Goal: Ask a question

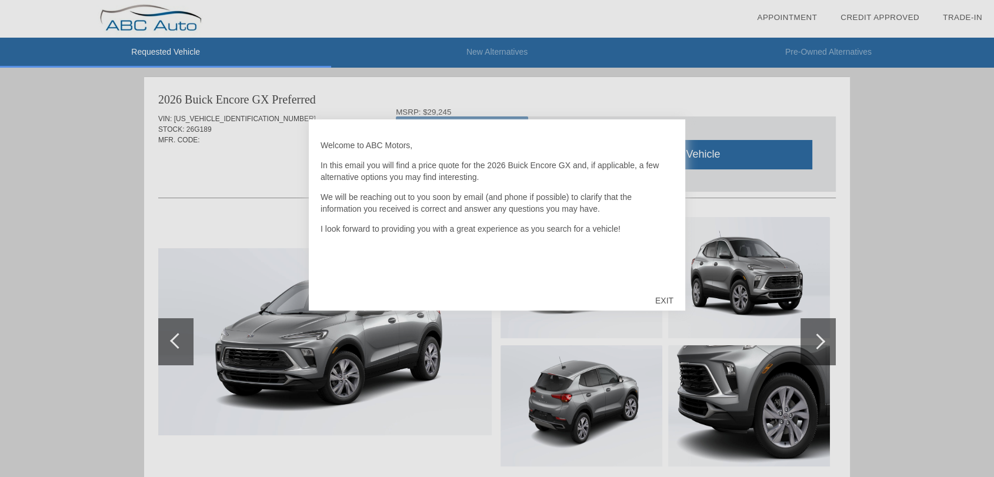
click at [666, 299] on div "EXIT" at bounding box center [664, 300] width 42 height 35
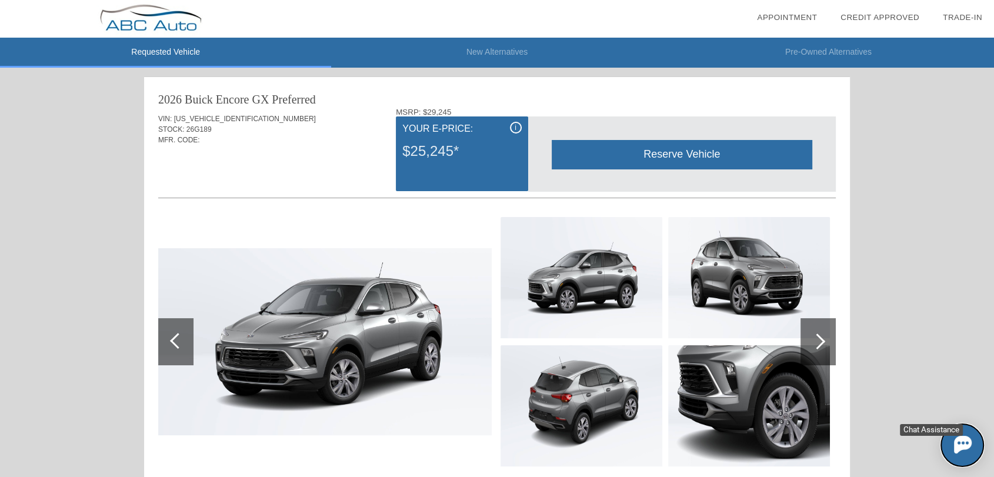
click at [962, 447] on img at bounding box center [963, 445] width 18 height 18
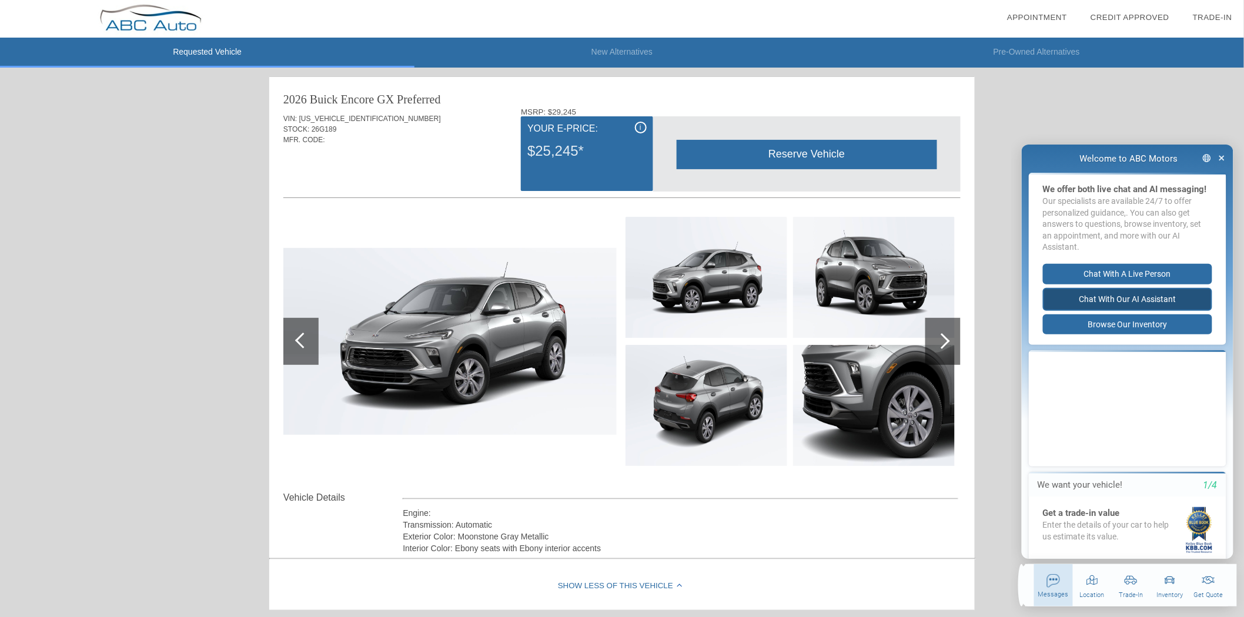
click at [993, 308] on button "Chat with our AI Assistant" at bounding box center [1126, 299] width 169 height 23
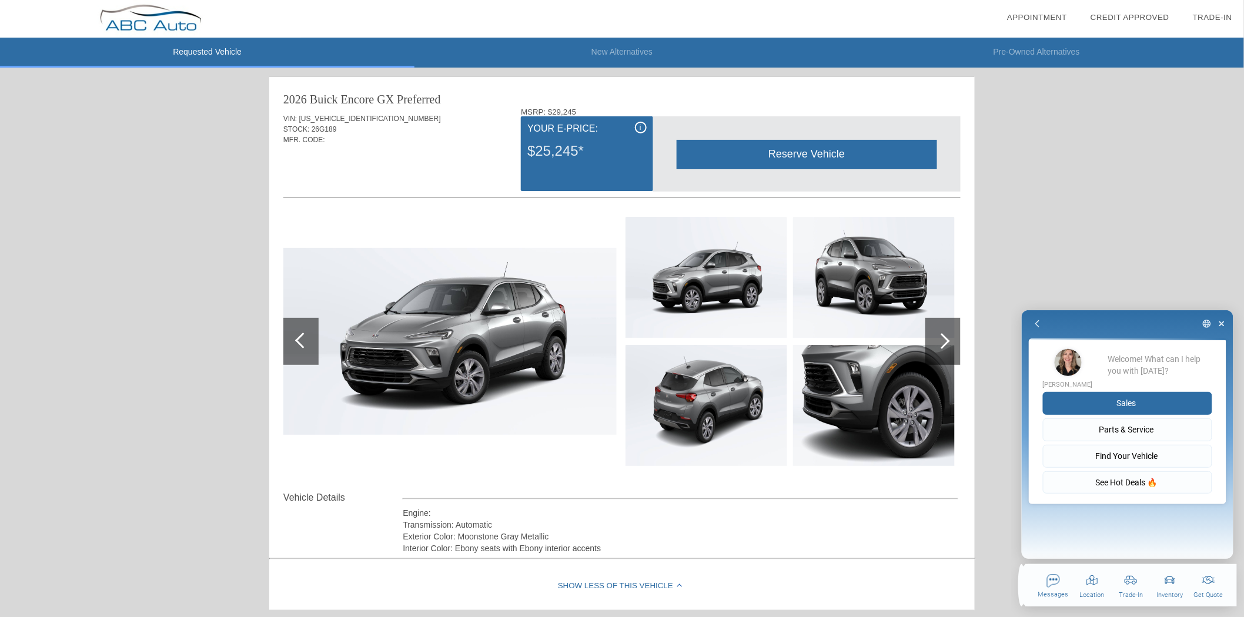
click at [993, 398] on button "Sales" at bounding box center [1126, 403] width 169 height 23
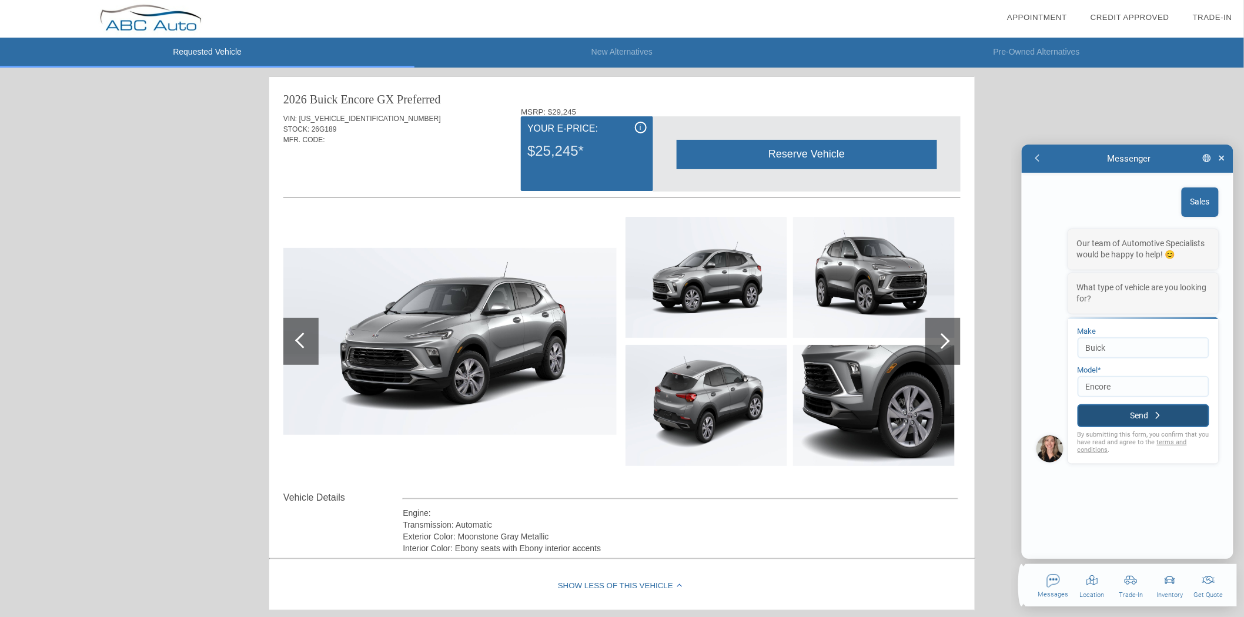
click at [993, 410] on button "Send" at bounding box center [1143, 415] width 132 height 23
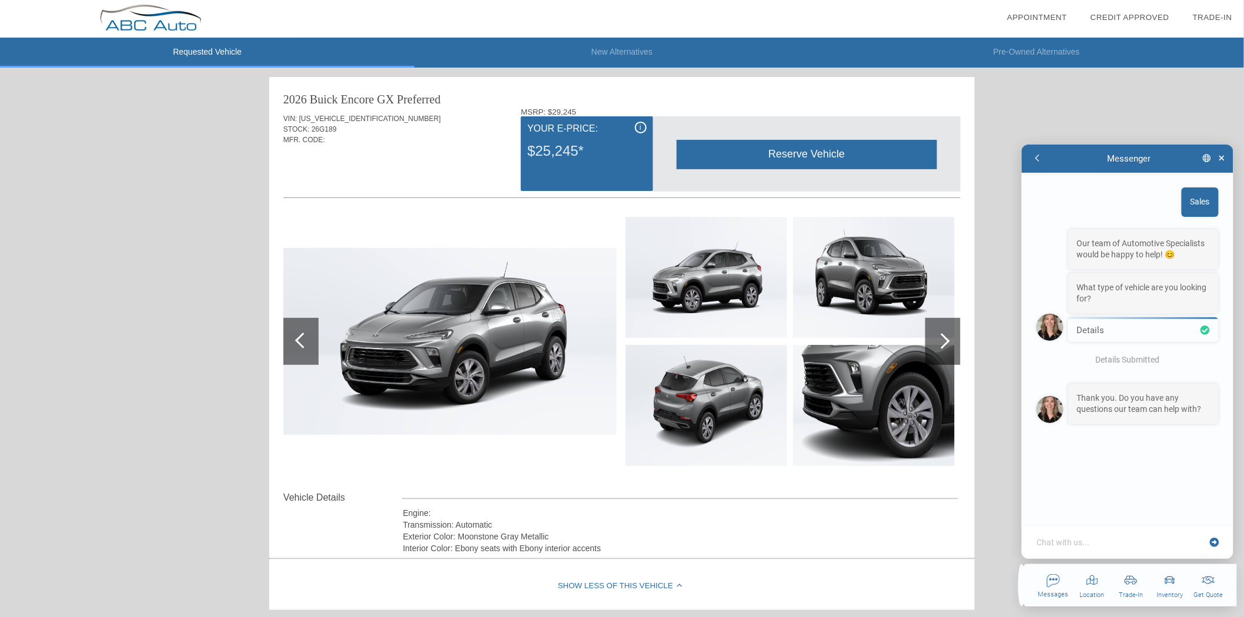
scroll to position [65, 0]
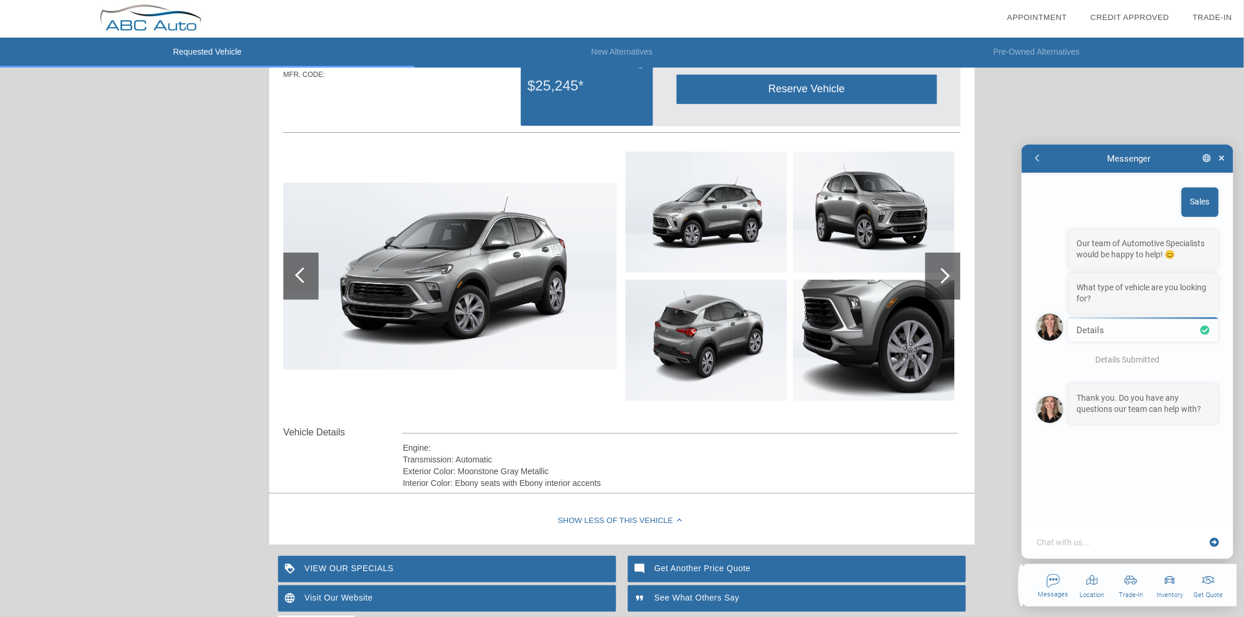
click at [993, 476] on textarea at bounding box center [1120, 542] width 171 height 12
type textarea "x"
type textarea "b"
type textarea "x"
type textarea "be"
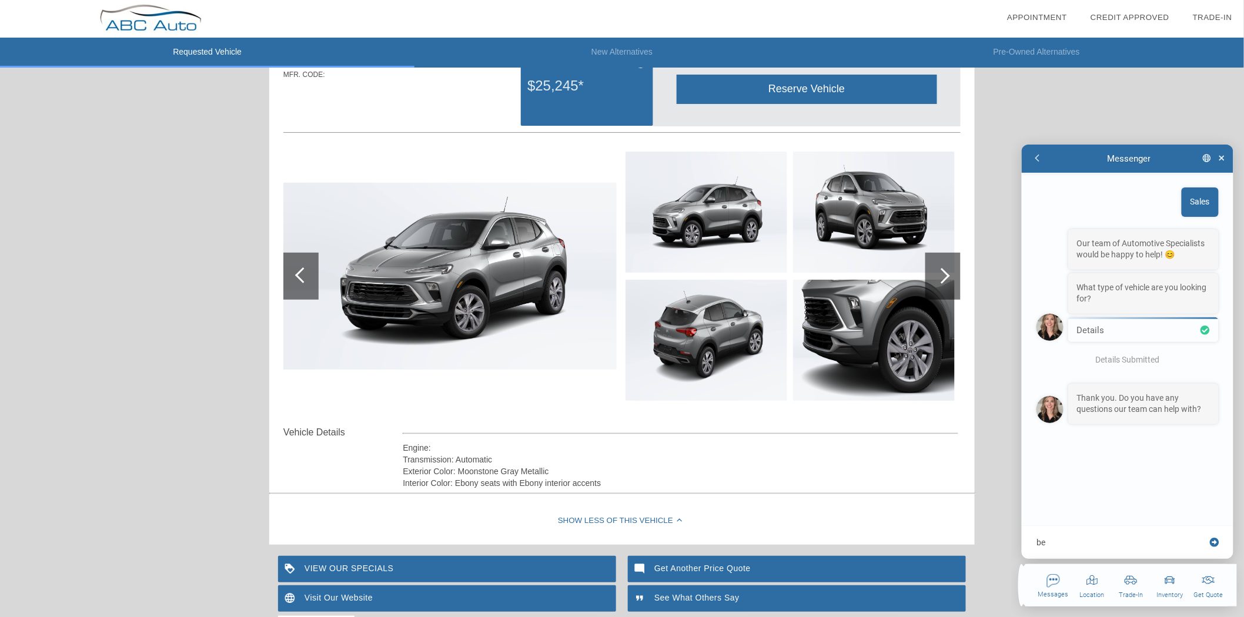
type textarea "x"
type textarea "bes"
type textarea "x"
type textarea "best"
type textarea "x"
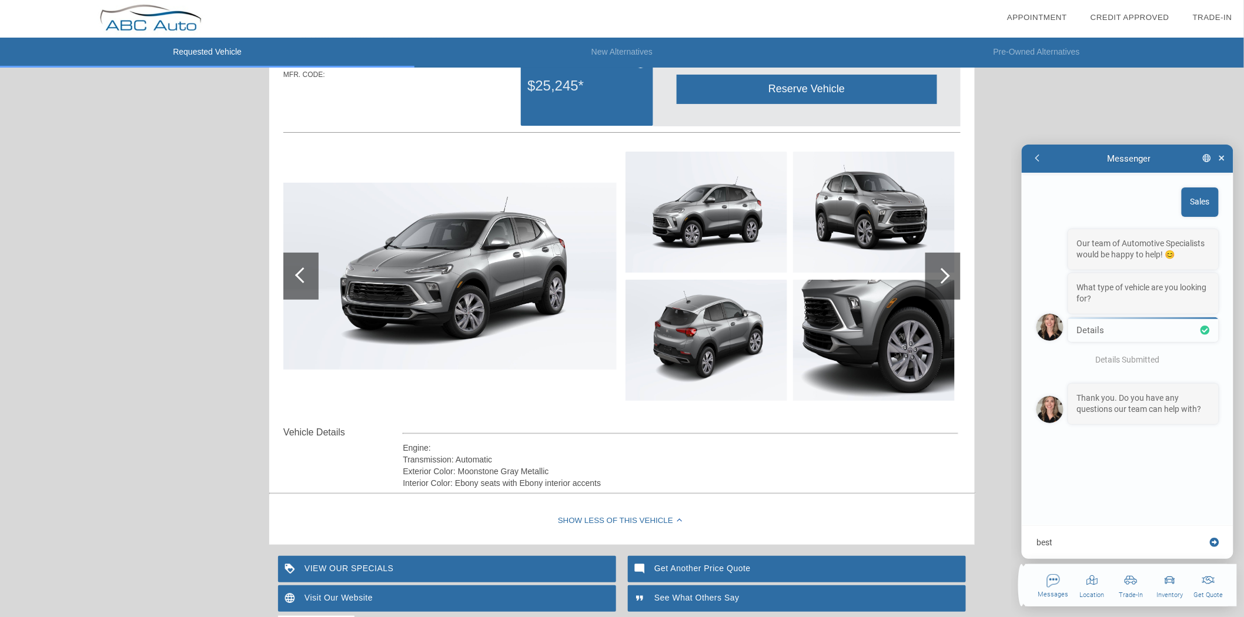
type textarea "best"
type textarea "x"
type textarea "best pr"
type textarea "x"
type textarea "best pri"
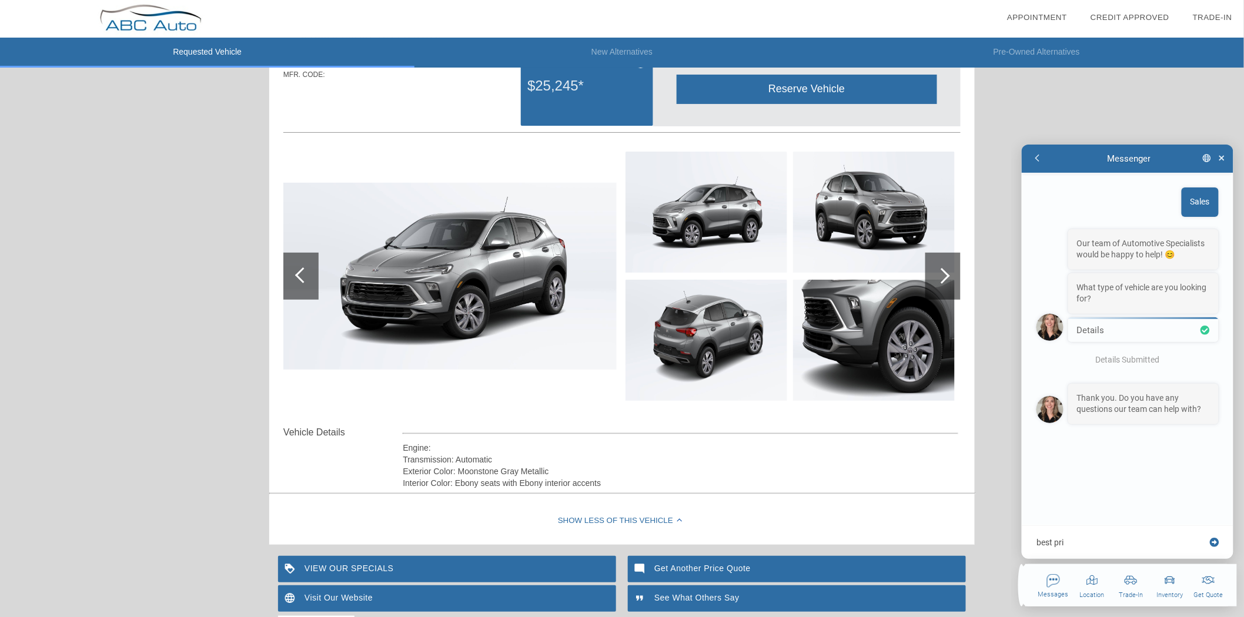
type textarea "x"
type textarea "best pric"
type textarea "x"
type textarea "best price"
type textarea "x"
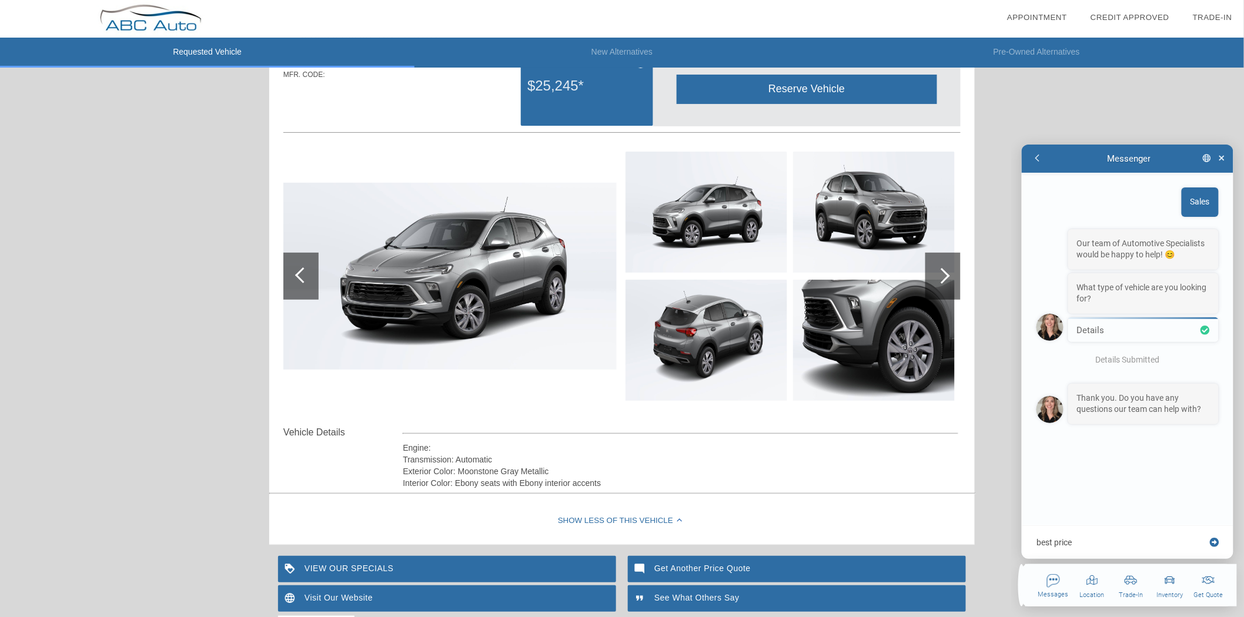
type textarea "best price!"
type textarea "x"
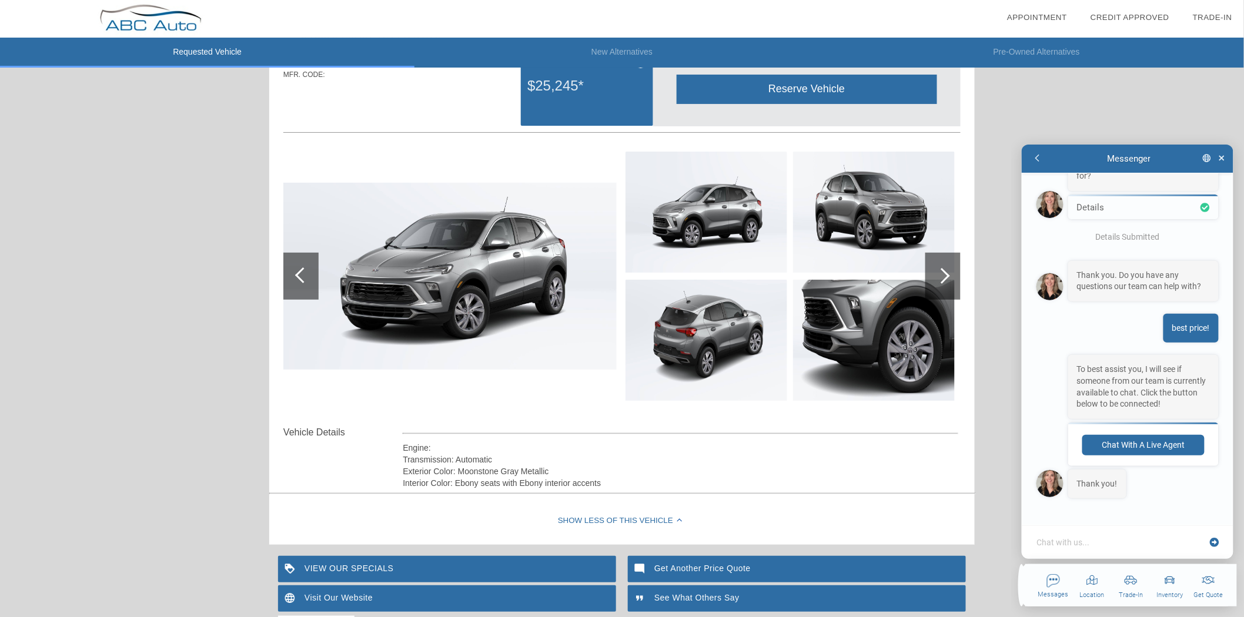
scroll to position [156, 0]
click at [993, 445] on button "Chat with a live agent" at bounding box center [1143, 443] width 122 height 23
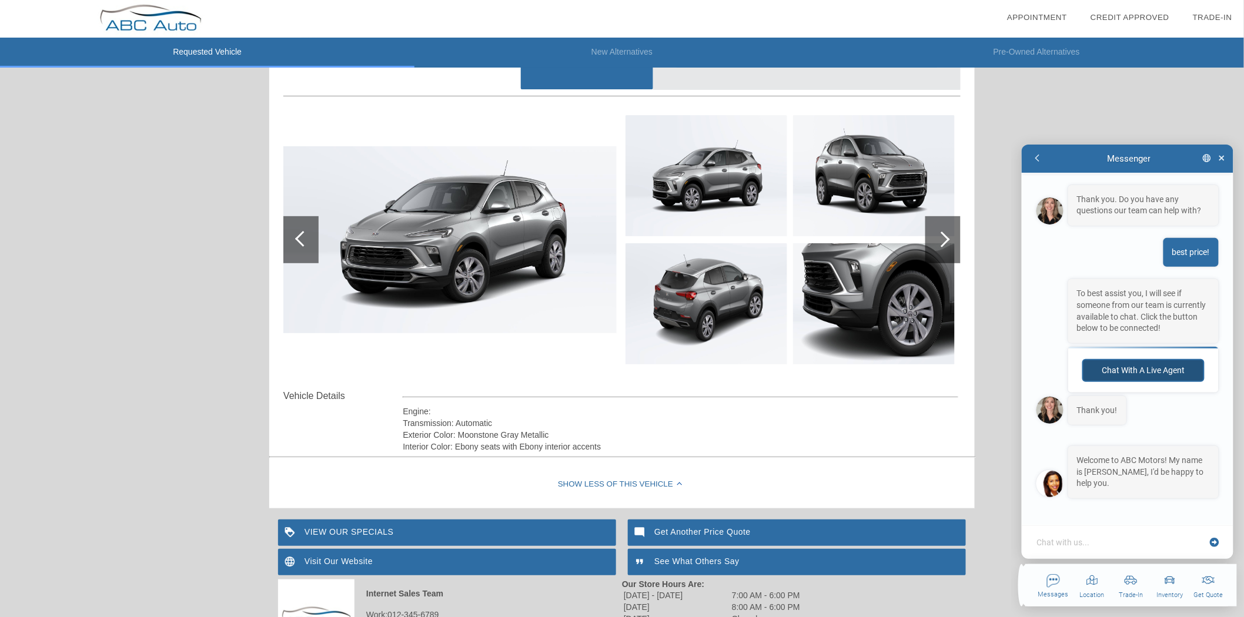
scroll to position [131, 0]
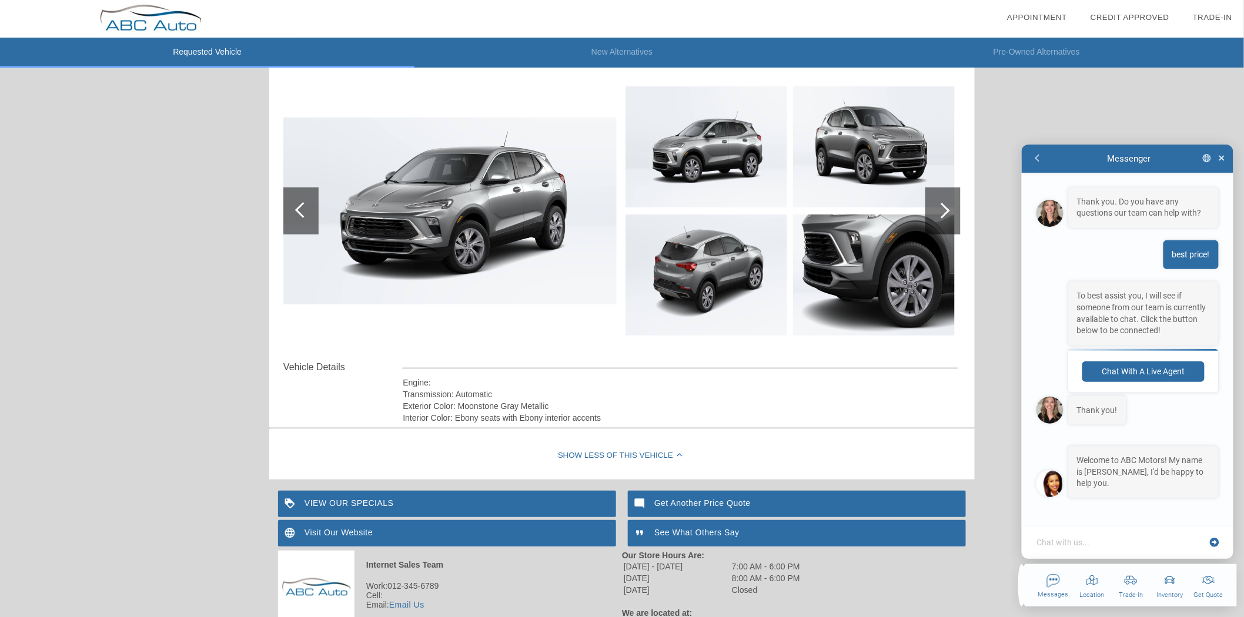
click at [993, 476] on textarea at bounding box center [1120, 542] width 171 height 12
type textarea "x"
type textarea "H"
type textarea "x"
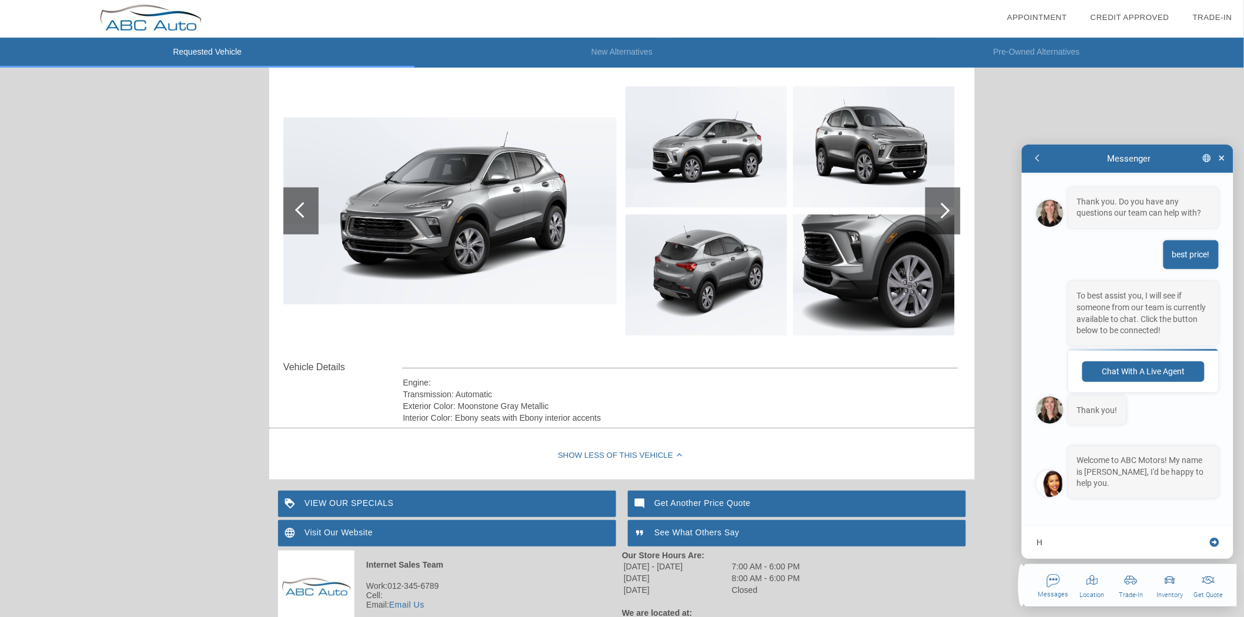
type textarea "Hi"
type textarea "x"
type textarea "Hi"
type textarea "x"
type textarea "Hi C"
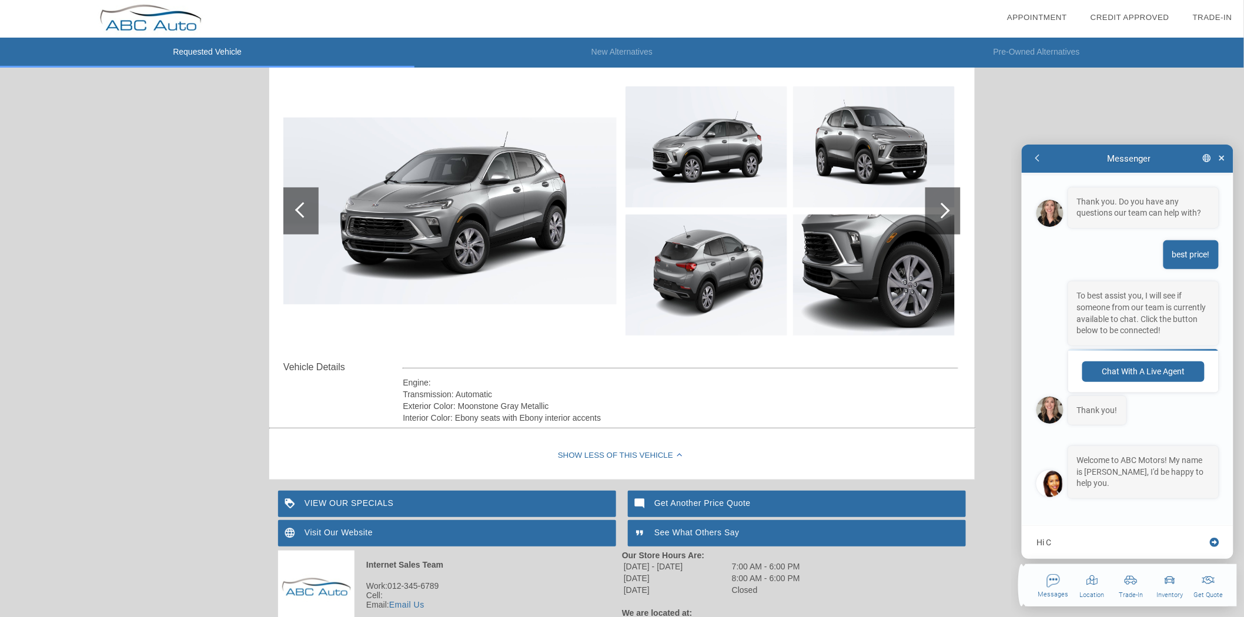
type textarea "x"
type textarea "Hi Cr"
type textarea "x"
type textarea "Hi Crs"
type textarea "x"
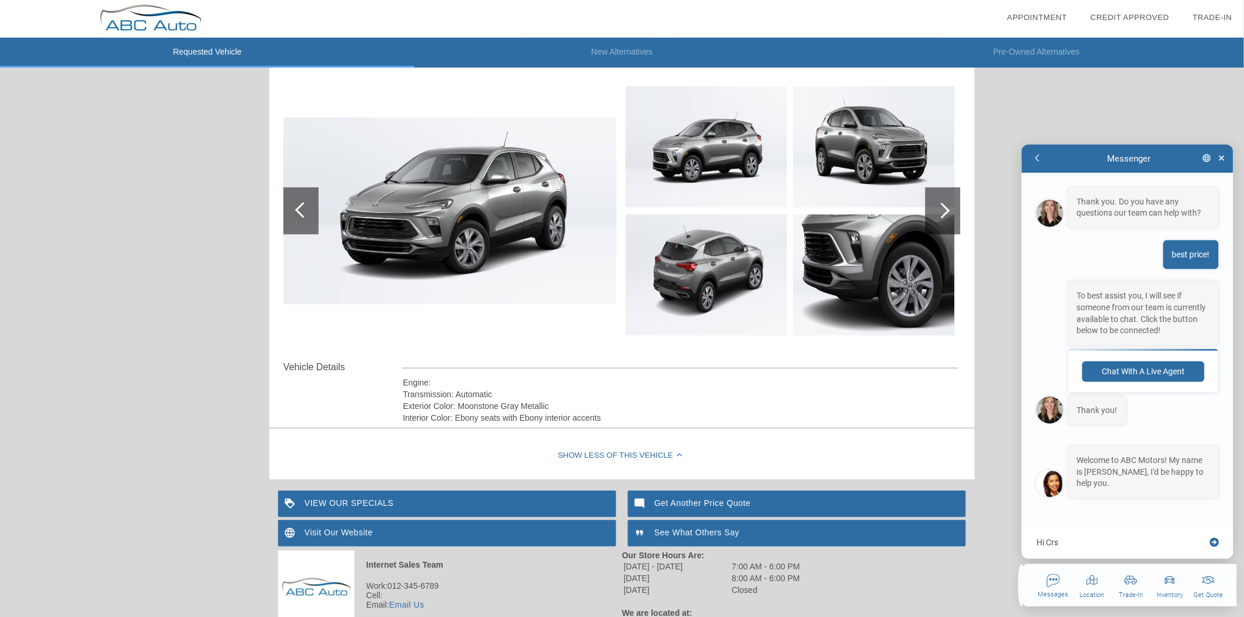
type textarea "Hi Crsi"
type textarea "x"
type textarea "Hi Crs"
type textarea "x"
type textarea "Hi Cr"
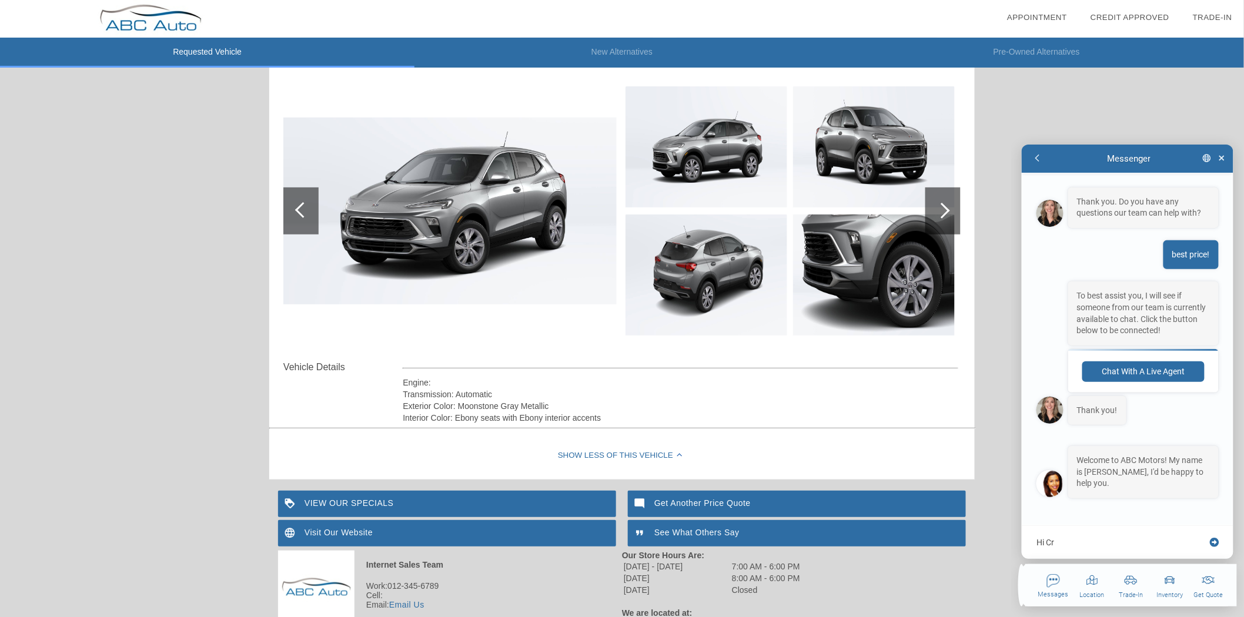
type textarea "x"
type textarea "Hi Cri"
type textarea "x"
type textarea "Hi Cris"
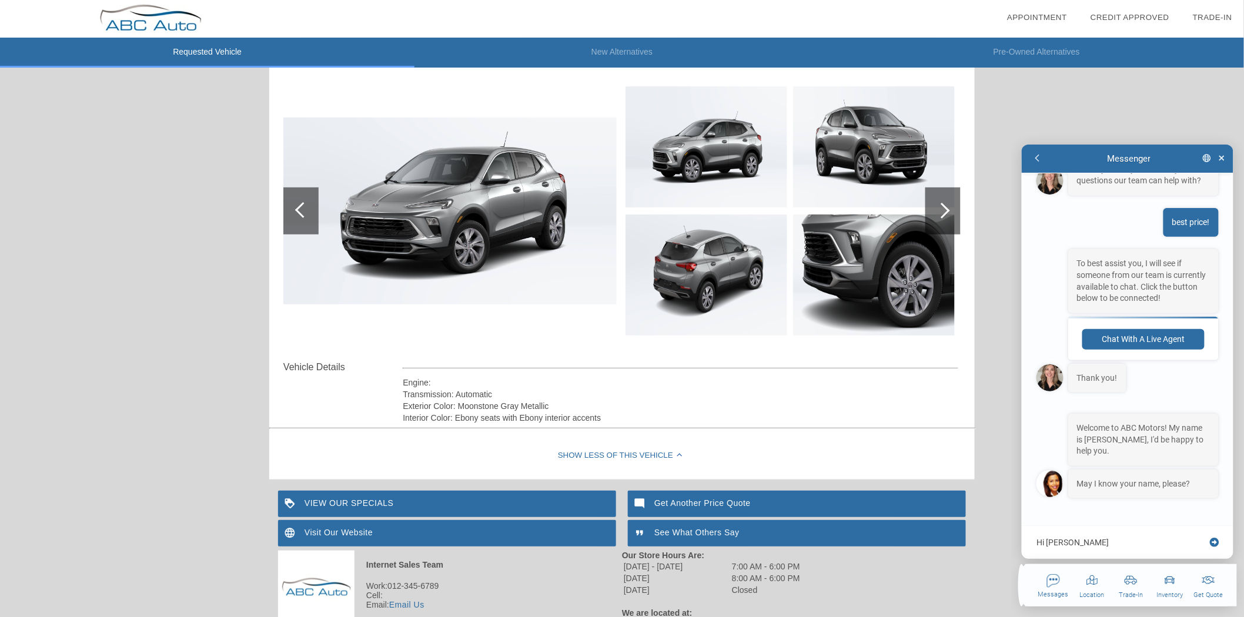
type textarea "x"
type textarea "Hi Crist"
type textarea "x"
type textarea "Hi Cristi"
type textarea "x"
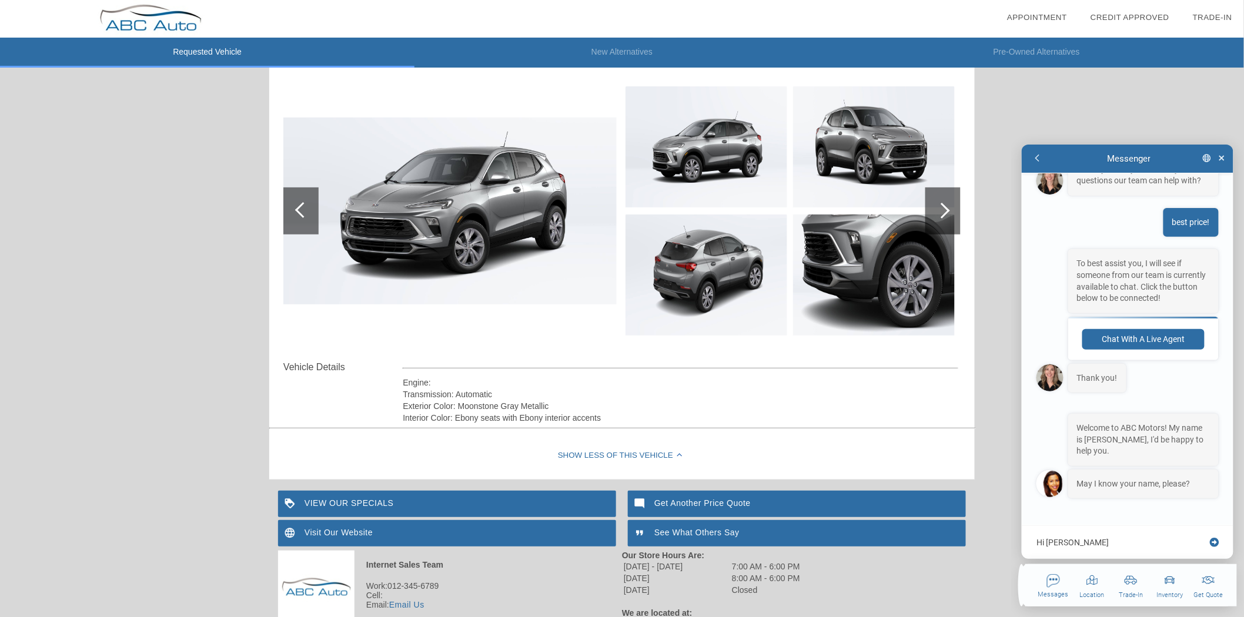
type textarea "Hi Cristin"
type textarea "x"
type textarea "Hi Cristine"
type textarea "x"
type textarea "Hi Cristine"
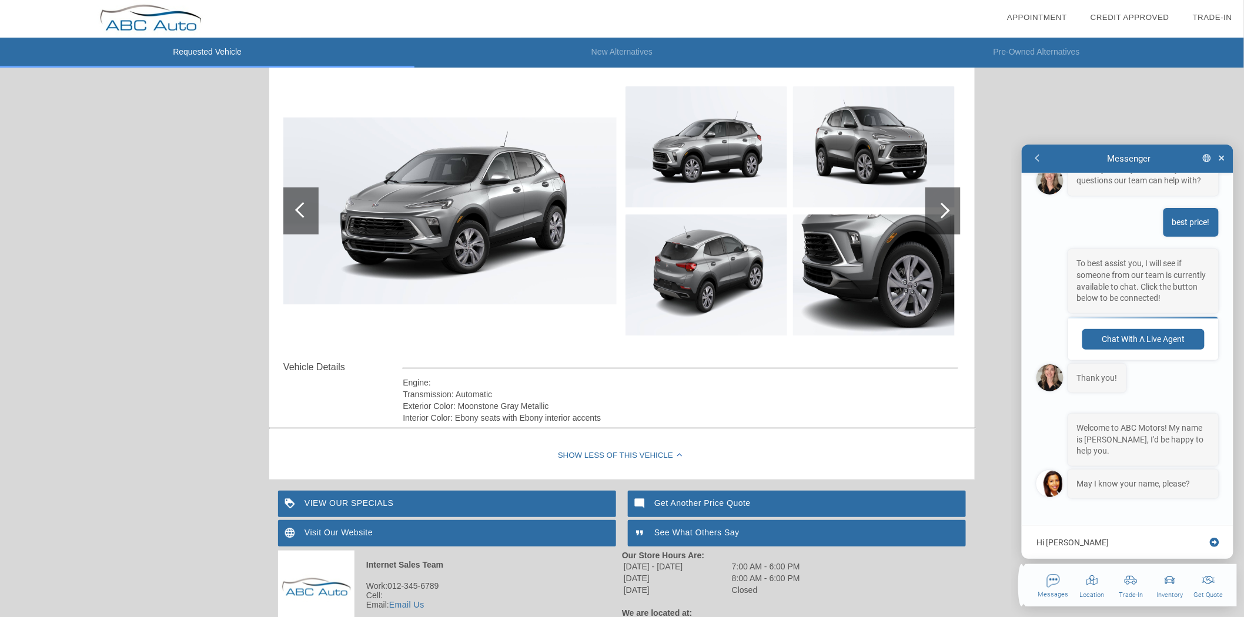
type textarea "x"
type textarea "Hi Cristine -"
type textarea "x"
type textarea "Hi Cristine -"
type textarea "x"
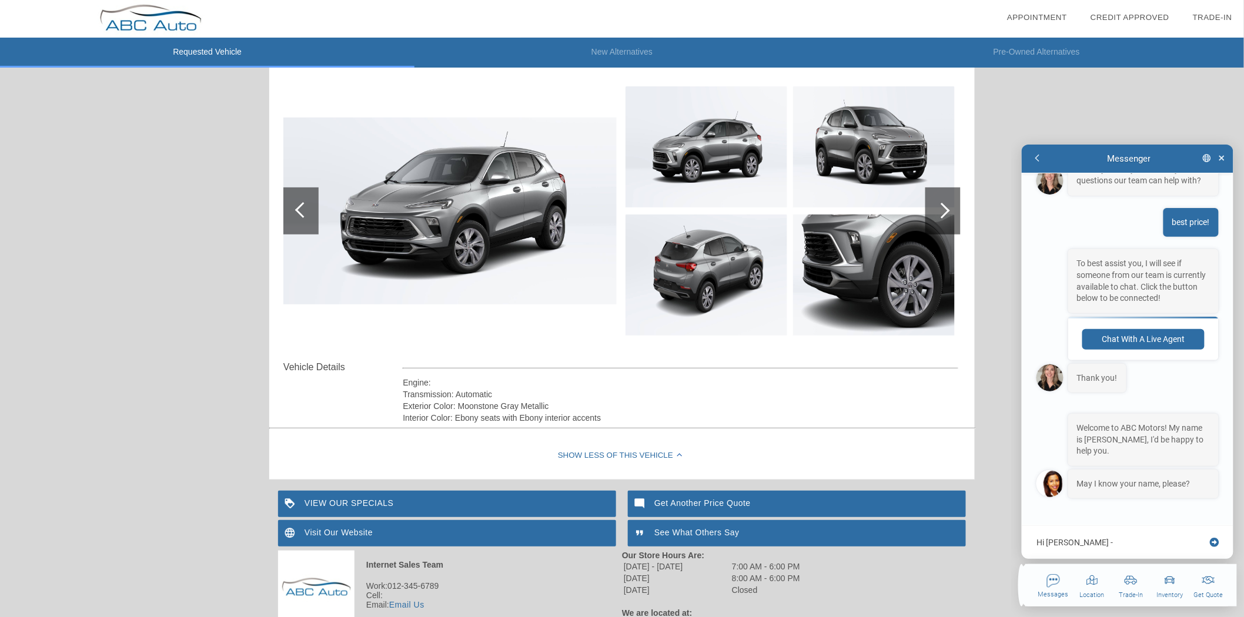
type textarea "Hi Cristine - T"
type textarea "x"
type textarea "Hi Cristine - Th"
type textarea "x"
type textarea "Hi Cristine - Thi"
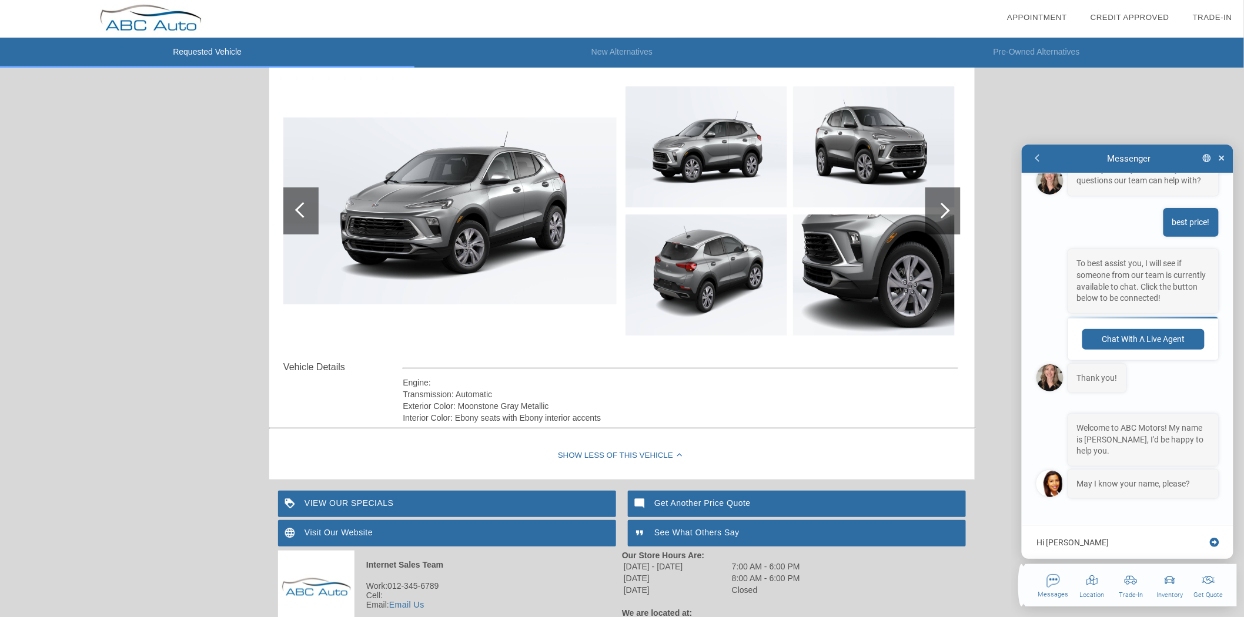
type textarea "x"
type textarea "Hi Cristine - This"
type textarea "x"
type textarea "Hi Cristine - This"
type textarea "x"
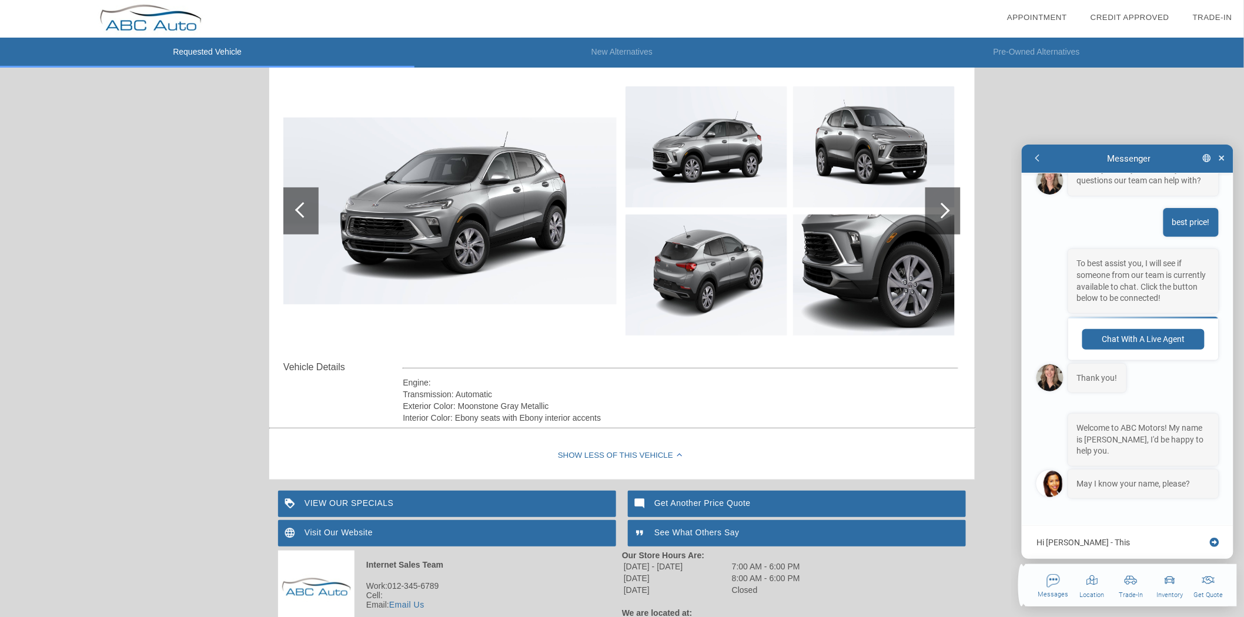
type textarea "Hi Cristine - This i"
type textarea "x"
type textarea "Hi Cristine - This is"
type textarea "x"
type textarea "Hi Cristine - This is"
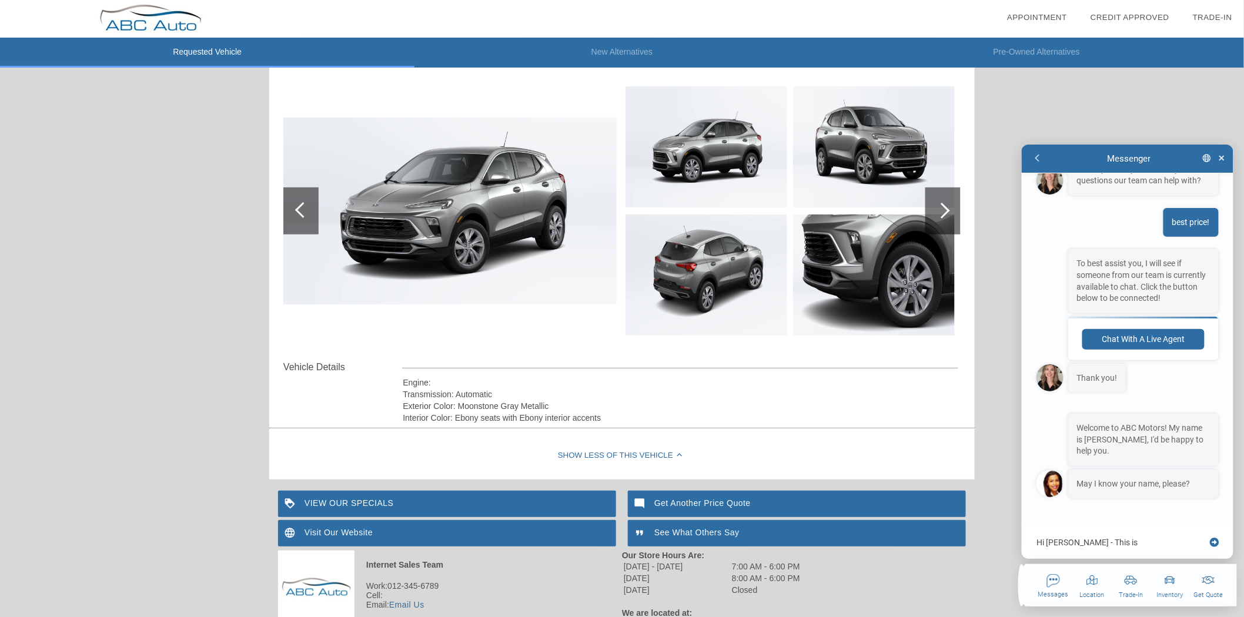
type textarea "x"
type textarea "Hi Cristine - This is W"
type textarea "x"
type textarea "Hi Cristine - This is Wi"
type textarea "x"
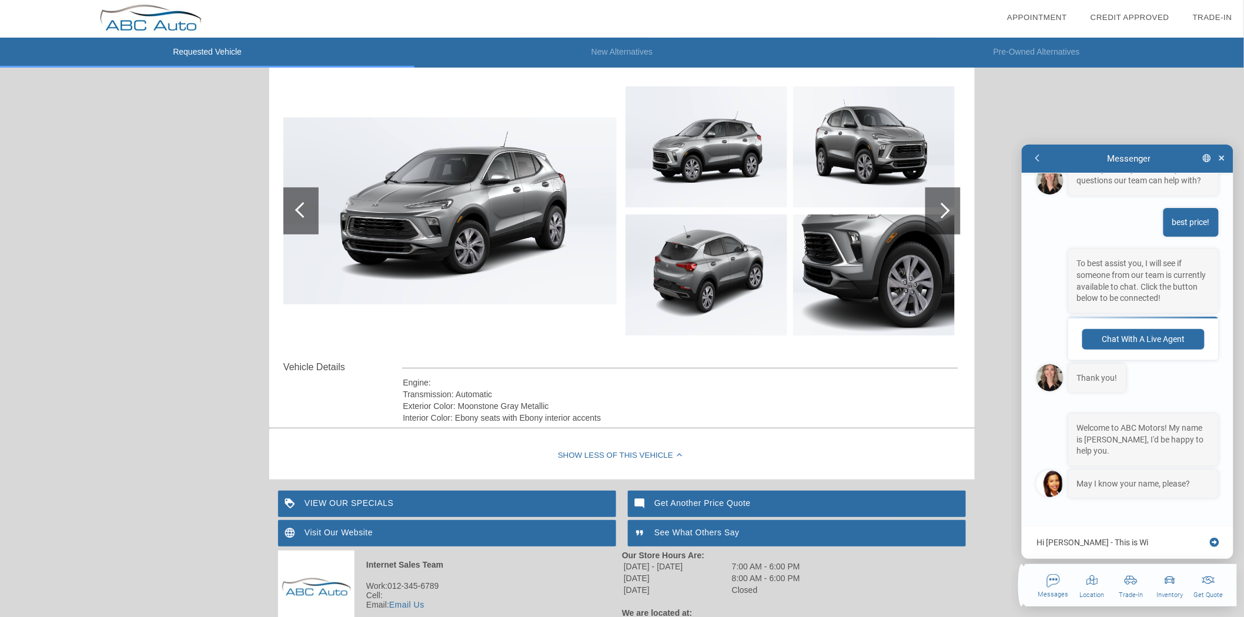
type textarea "Hi Cristine - This is Wil"
type textarea "x"
type textarea "Hi Cristine - This is Will"
type textarea "x"
type textarea "Hi Cristine - This is Will"
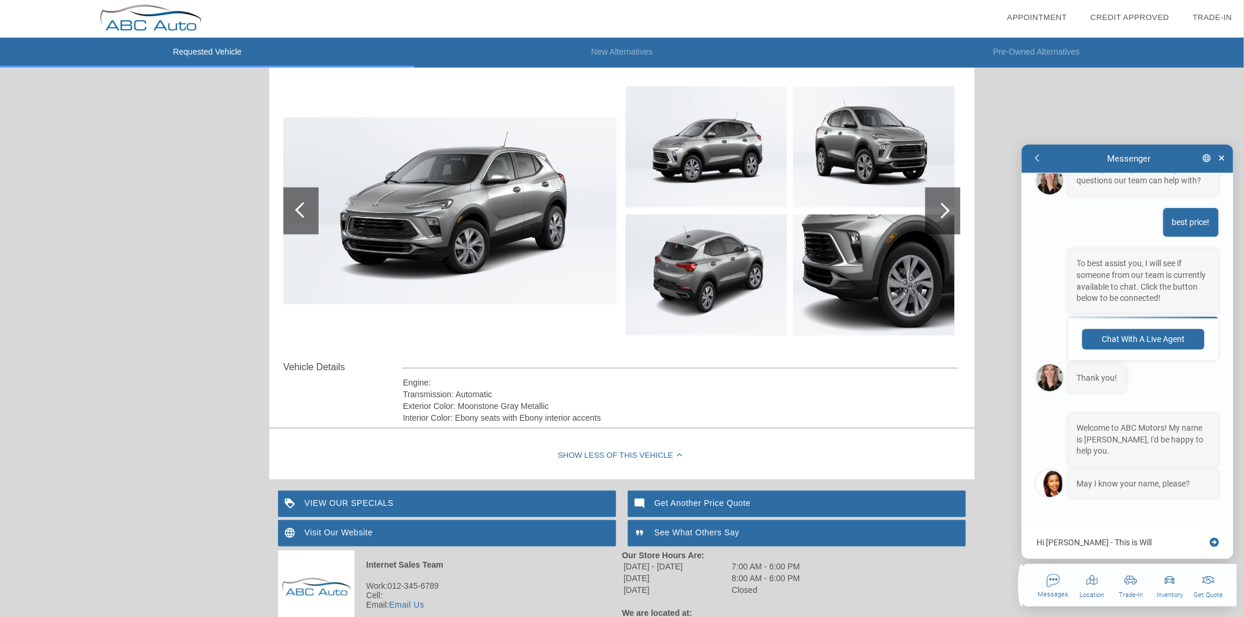
type textarea "x"
type textarea "Hi Cristine - This is Will a"
type textarea "x"
type textarea "Hi Cristine - This is Will at"
type textarea "x"
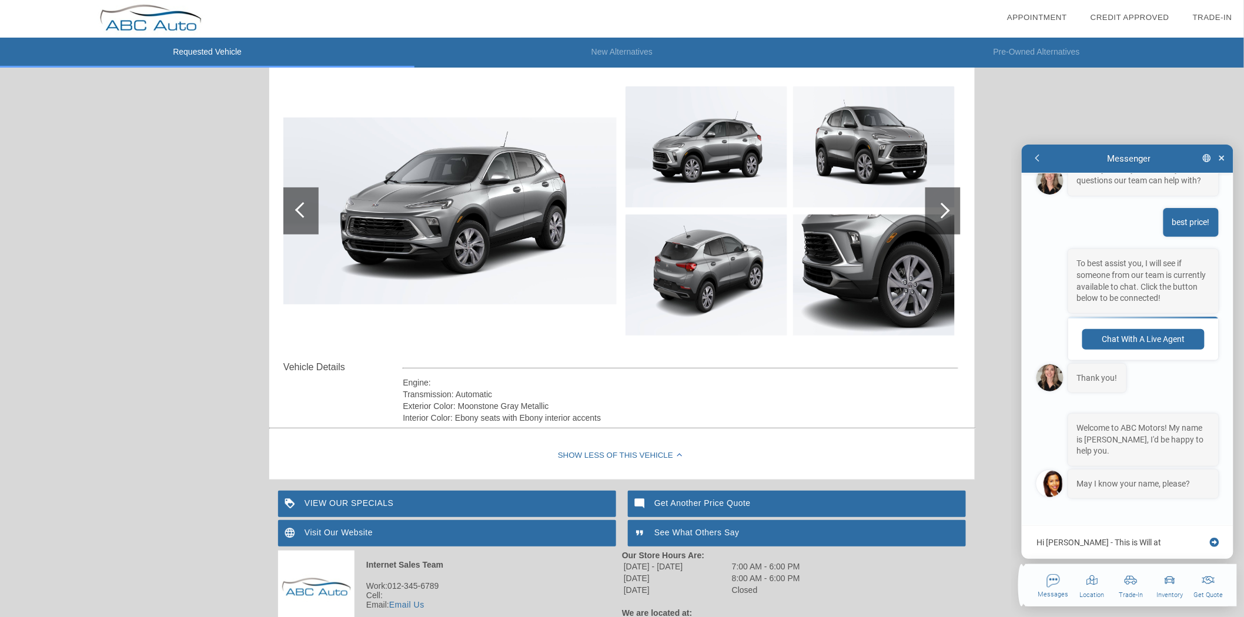
type textarea "Hi Cristine - This is Will at"
type textarea "x"
type textarea "Hi Cristine - This is Will at D"
type textarea "x"
type textarea "Hi Cristine - This is Will at DA"
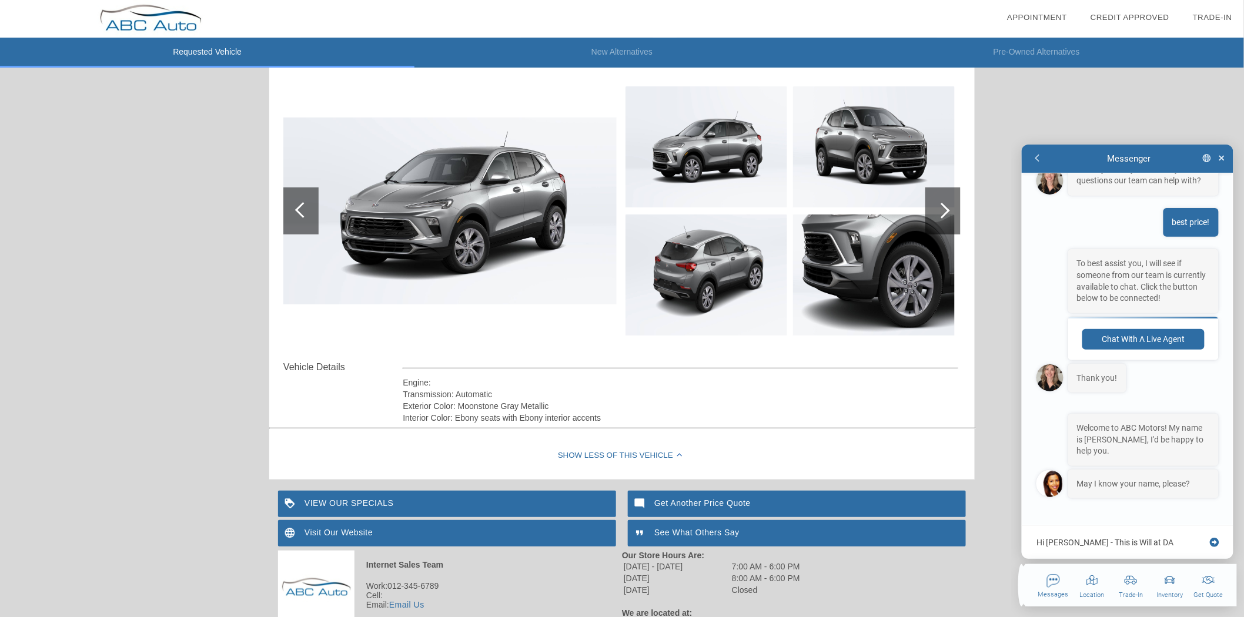
type textarea "x"
type textarea "Hi Cristine - This is Will at DAS"
type textarea "x"
type textarea "Hi Cristine - This is Will at DAS"
type textarea "x"
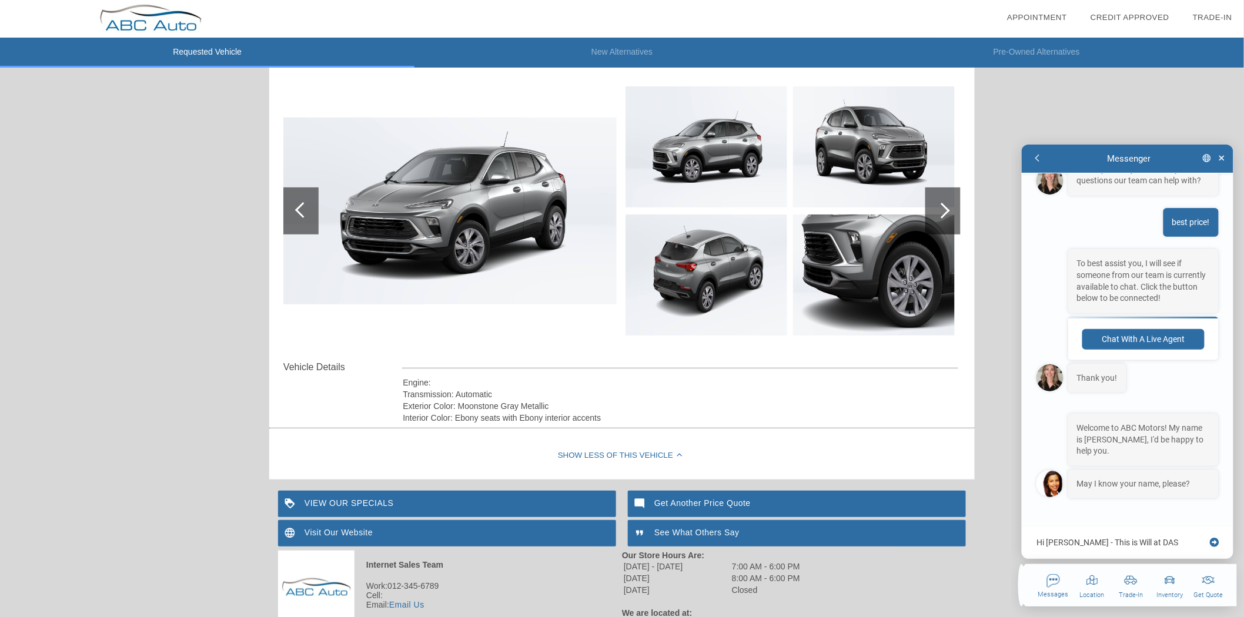
type textarea "Hi Cristine - This is Will at DAS i"
type textarea "x"
type textarea "Hi Cristine - This is Will at DAS i'"
type textarea "x"
type textarea "Hi Cristine - This is Will at DAS i'm"
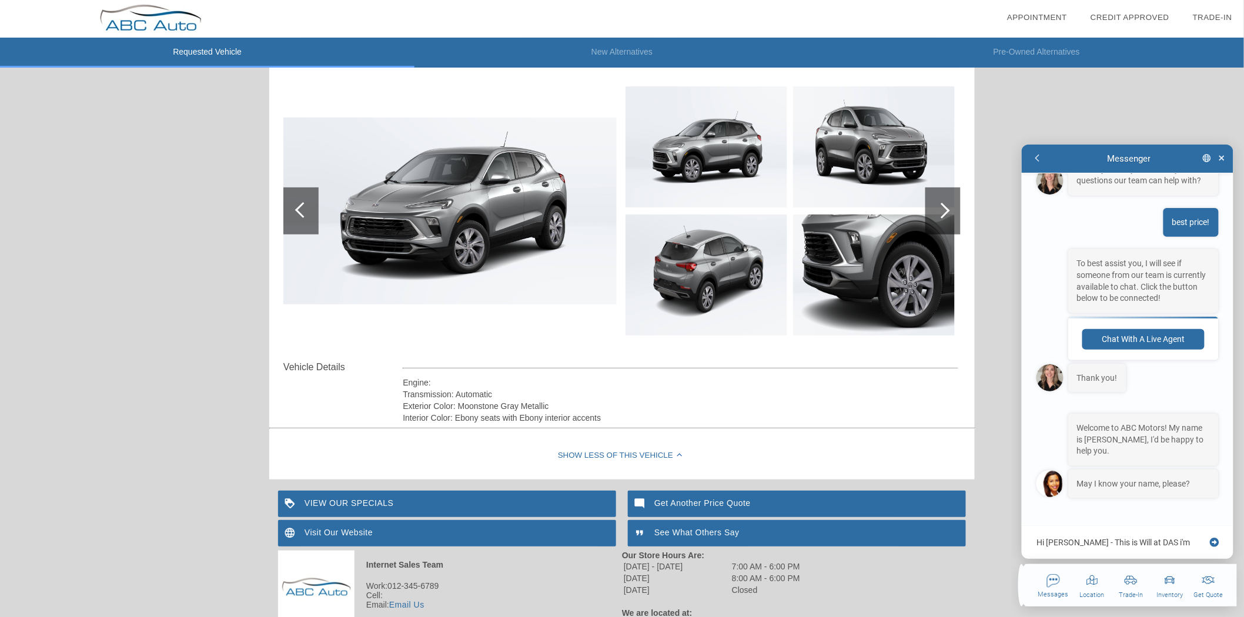
type textarea "x"
type textarea "Hi Cristine - This is Will at DAS i'm"
type textarea "x"
type textarea "Hi Cristine - This is Will at DAS i'm j"
type textarea "x"
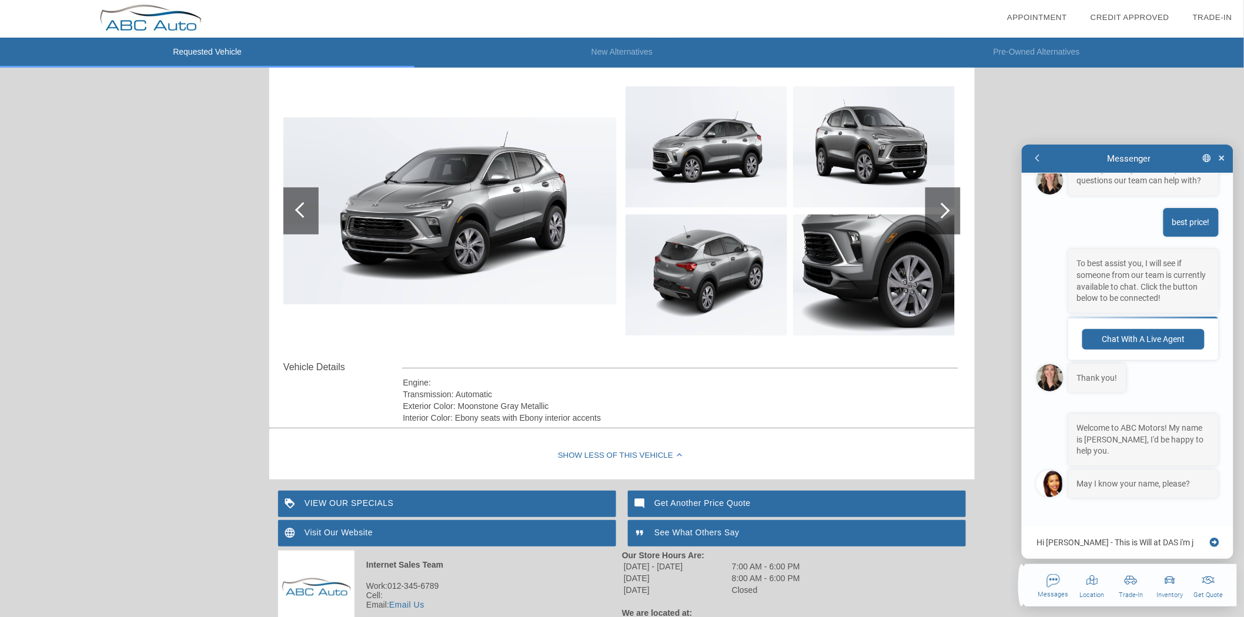
type textarea "Hi Cristine - This is Will at DAS i'm ju"
type textarea "x"
type textarea "Hi Cristine - This is Will at DAS i'm jus"
type textarea "x"
type textarea "Hi Cristine - This is Will at DAS i'm just"
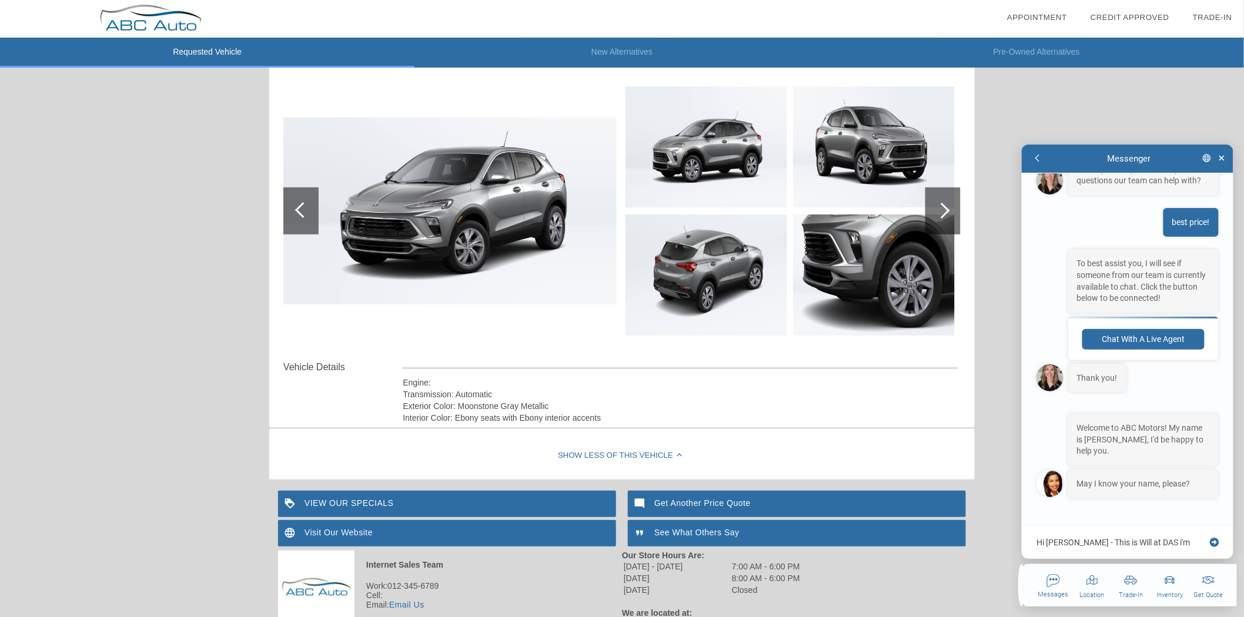
type textarea "x"
type textarea "Hi Cristine - This is Will at DAS i'm just"
type textarea "x"
type textarea "Hi Cristine - This is Will at DAS i'm just t"
type textarea "x"
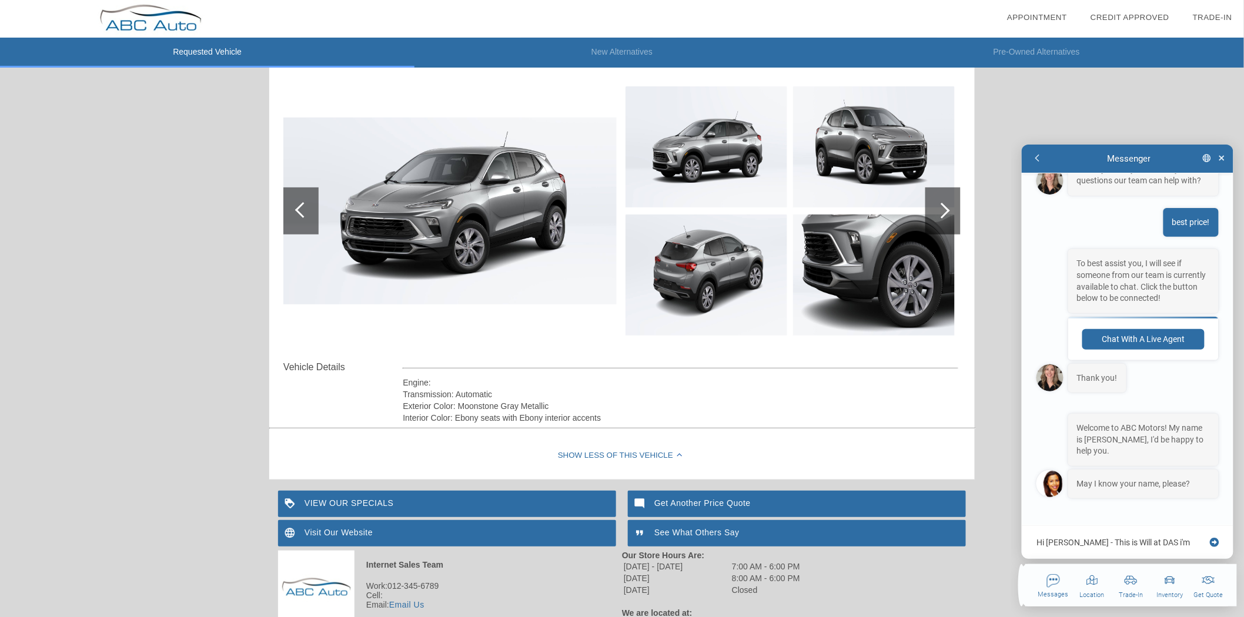
type textarea "Hi Cristine - This is Will at DAS i'm just te"
type textarea "x"
type textarea "Hi Cristine - This is Will at DAS i'm just tes"
type textarea "x"
type textarea "Hi Cristine - This is Will at DAS i'm just test"
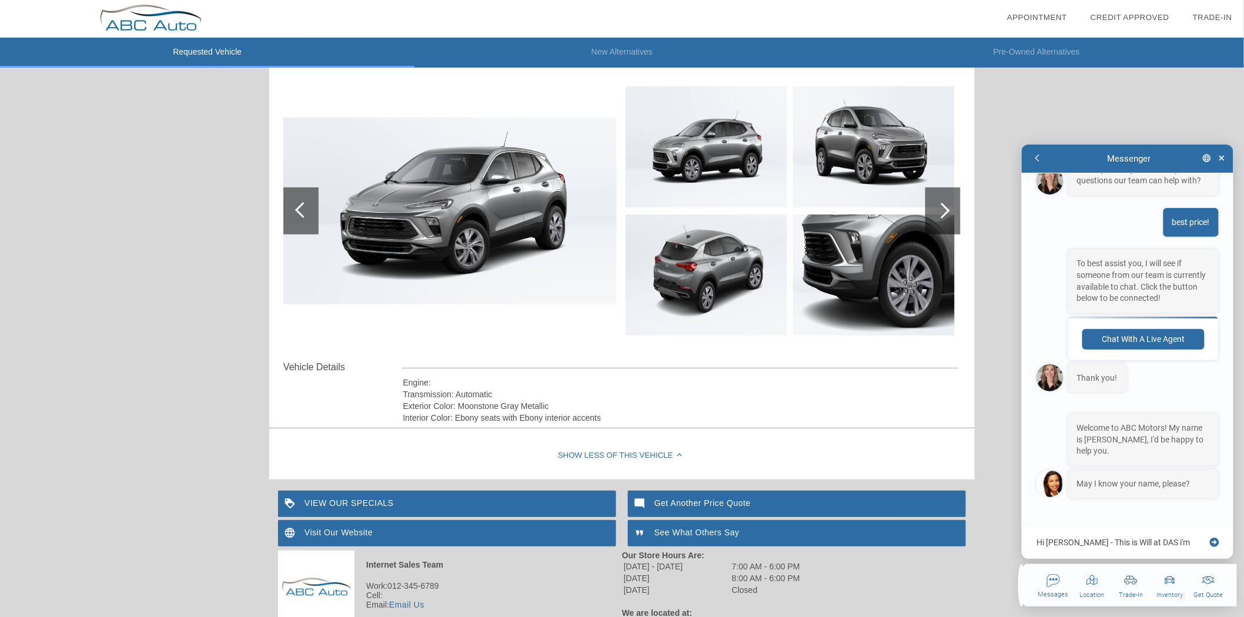
type textarea "x"
type textarea "Hi Cristine - This is Will at DAS i'm just testi"
type textarea "x"
type textarea "Hi Cristine - This is Will at DAS i'm just testing"
type textarea "x"
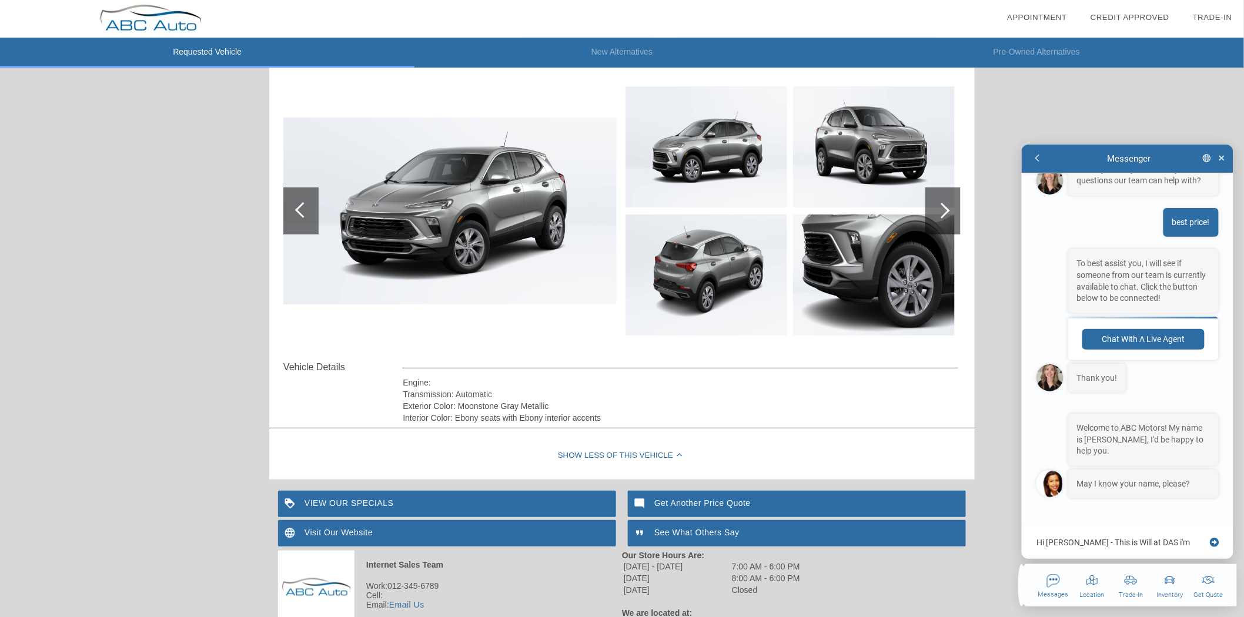
type textarea "Hi Cristine - This is Will at DAS i'm just testing!"
type textarea "x"
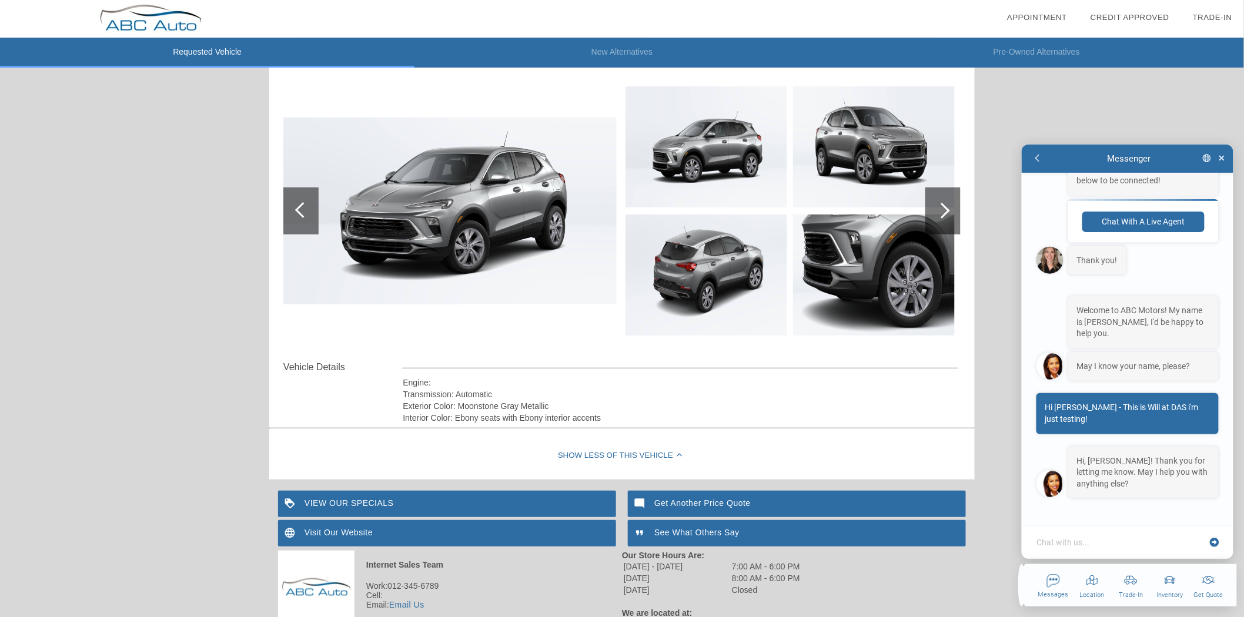
scroll to position [380, 0]
click at [993, 476] on textarea at bounding box center [1120, 542] width 171 height 12
type textarea "x"
type textarea "n"
type textarea "x"
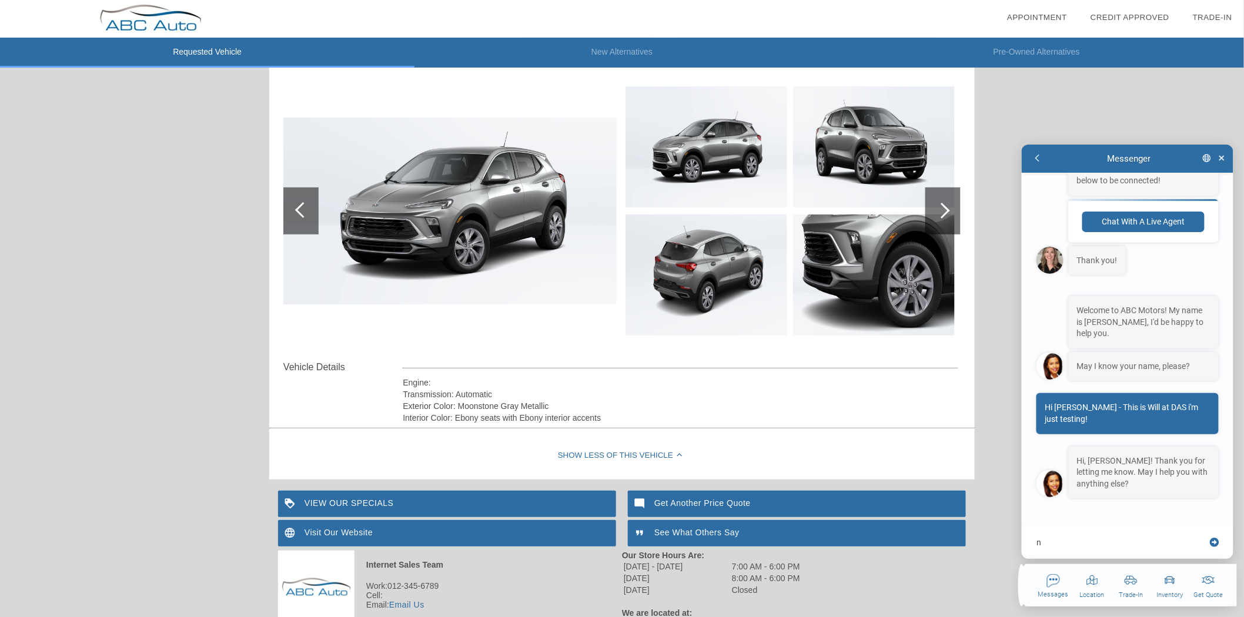
type textarea "no"
type textarea "x"
type textarea "nop"
type textarea "x"
type textarea "nope"
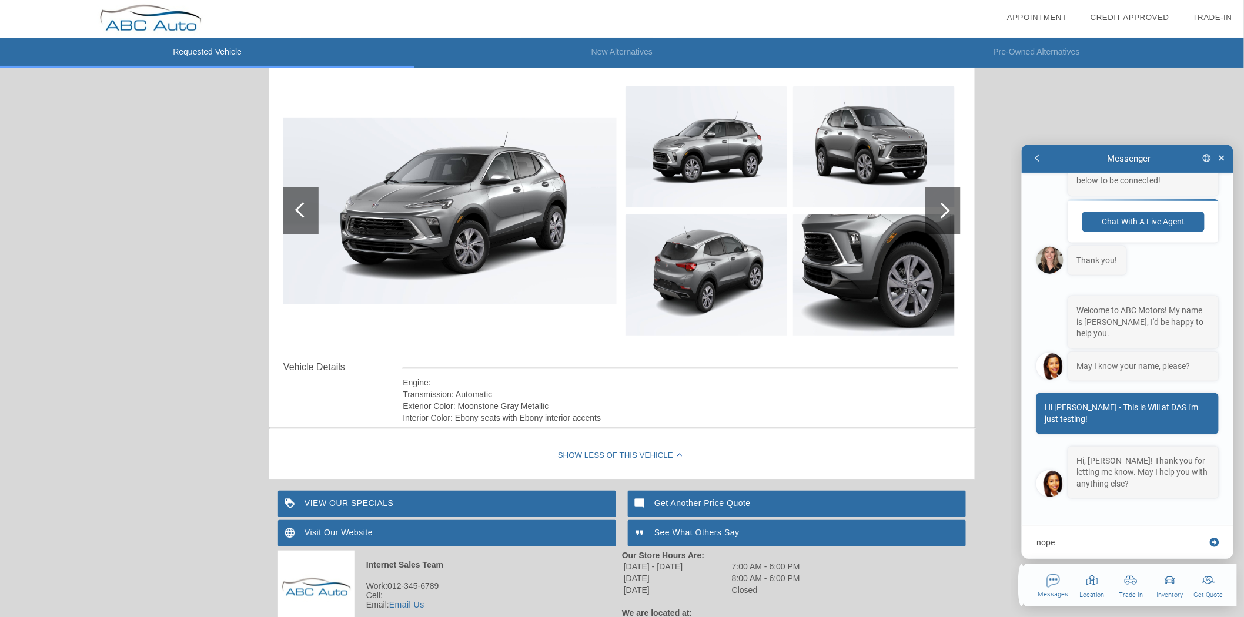
type textarea "x"
type textarea "nope"
type textarea "x"
type textarea "nope a"
type textarea "x"
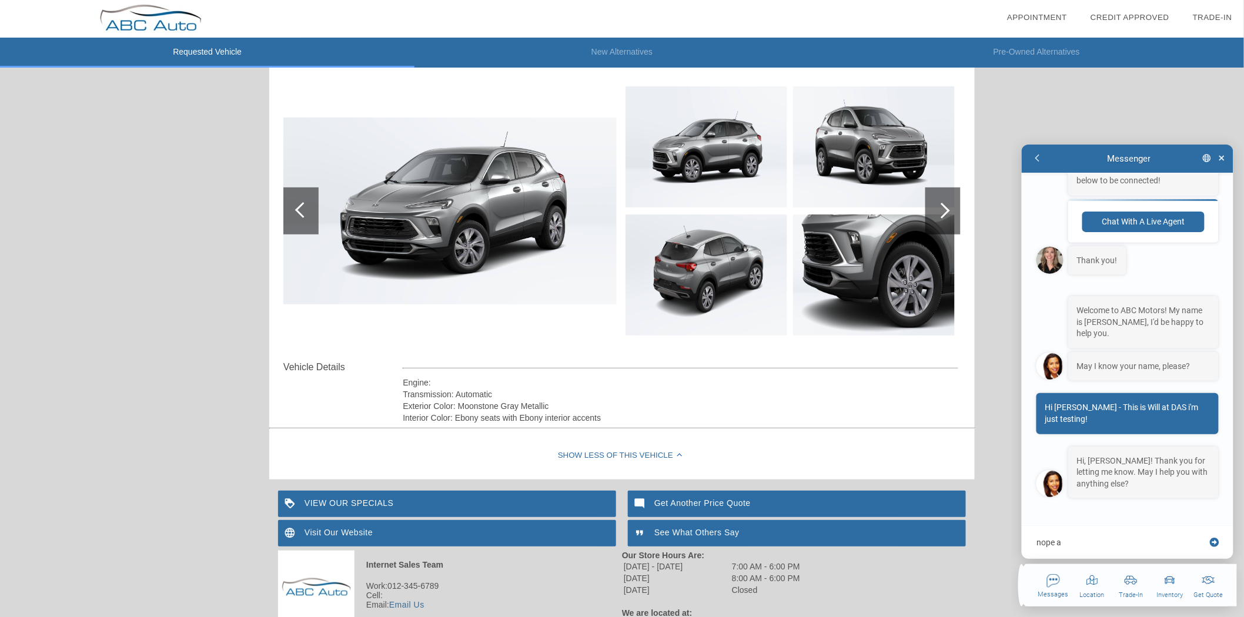
type textarea "nope al"
type textarea "x"
type textarea "nope all"
type textarea "x"
type textarea "nope all"
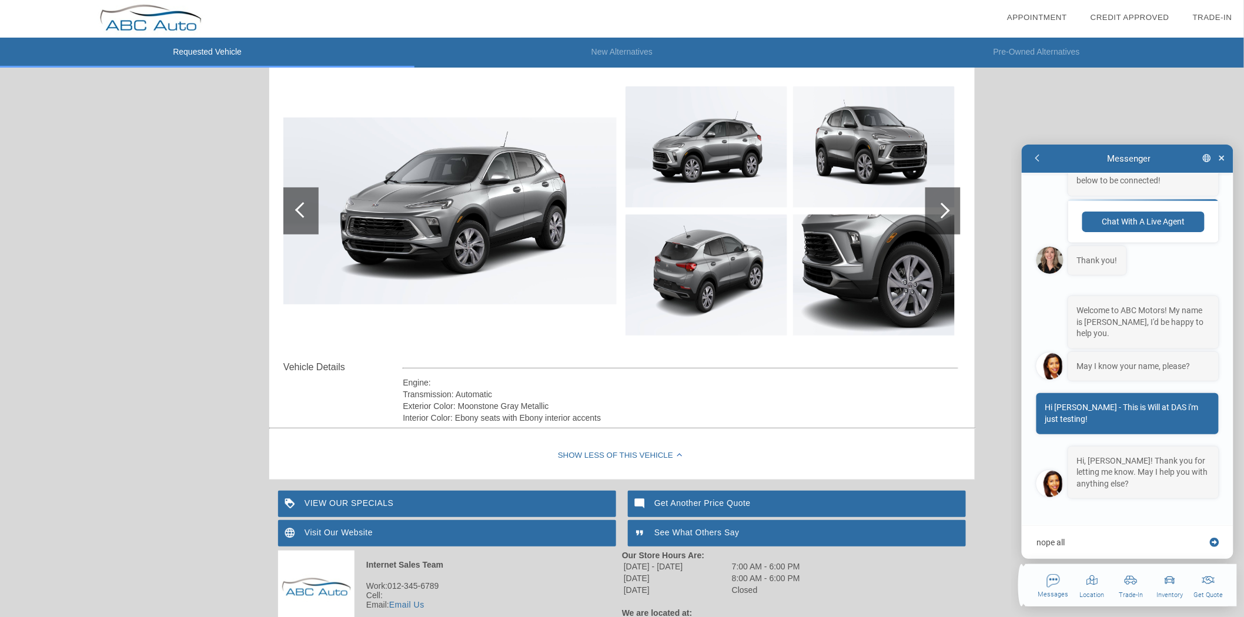
type textarea "x"
type textarea "nope all g"
type textarea "x"
type textarea "nope all go"
type textarea "x"
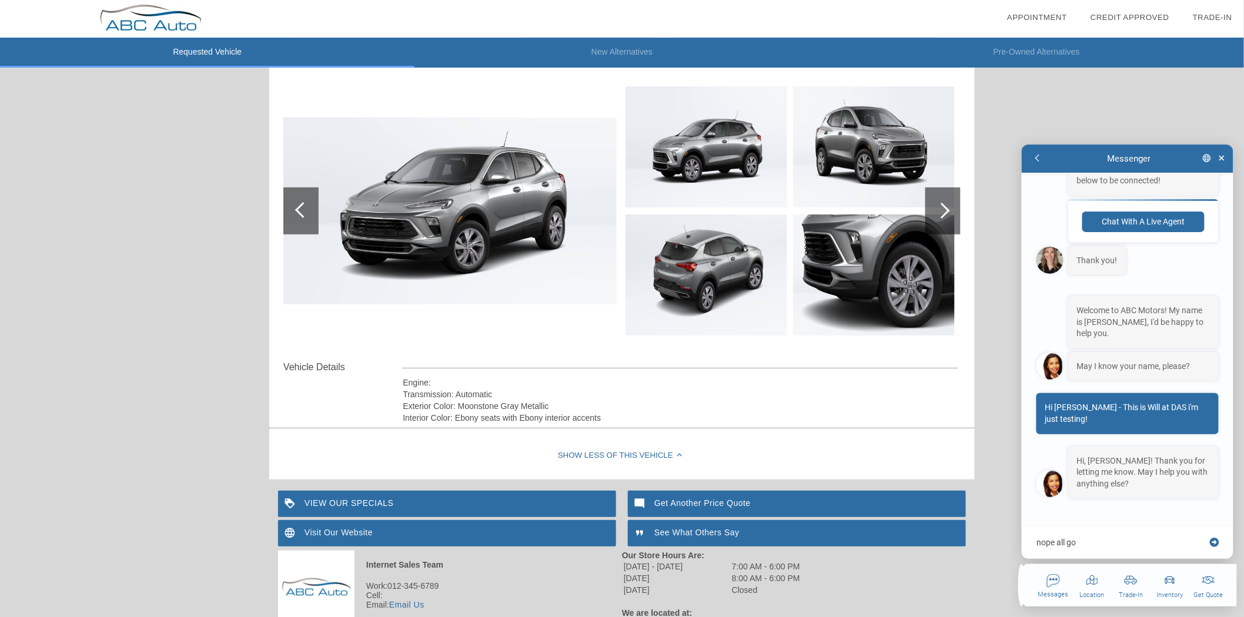
type textarea "nope all goo"
type textarea "x"
type textarea "nope all good"
type textarea "x"
type textarea "nope all good!"
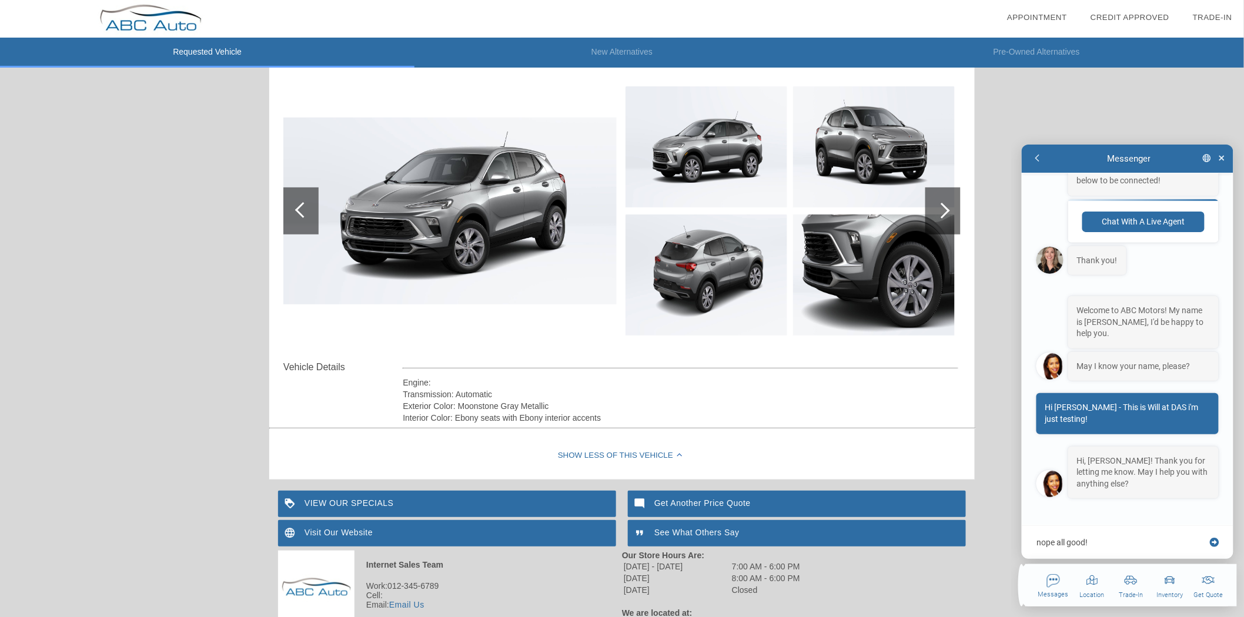
type textarea "x"
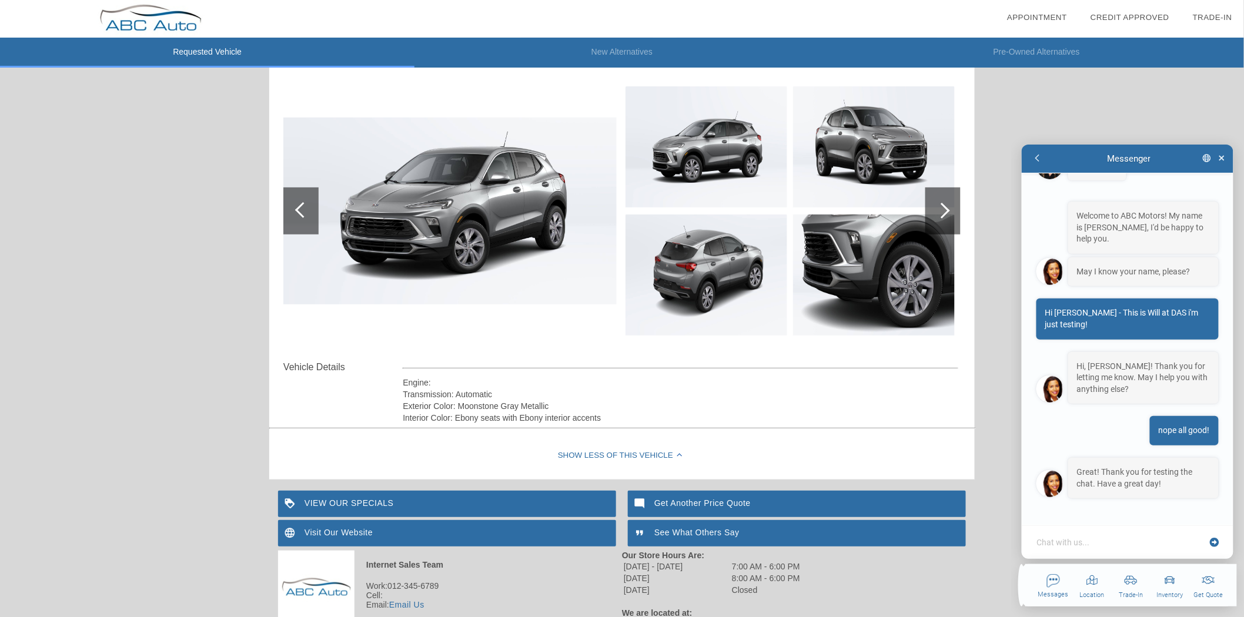
scroll to position [474, 0]
